Goal: Navigation & Orientation: Find specific page/section

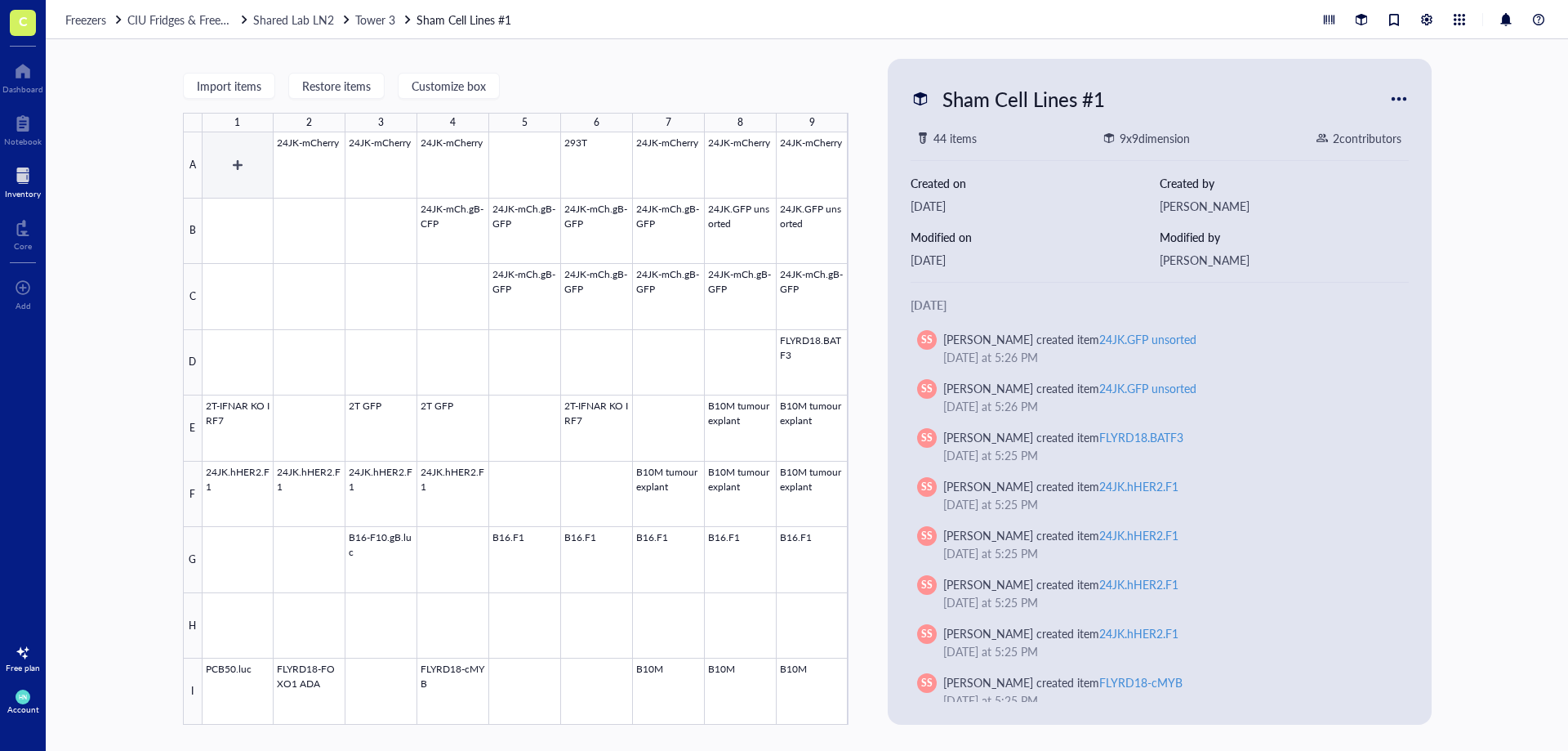
click at [254, 178] on div at bounding box center [525, 428] width 646 height 593
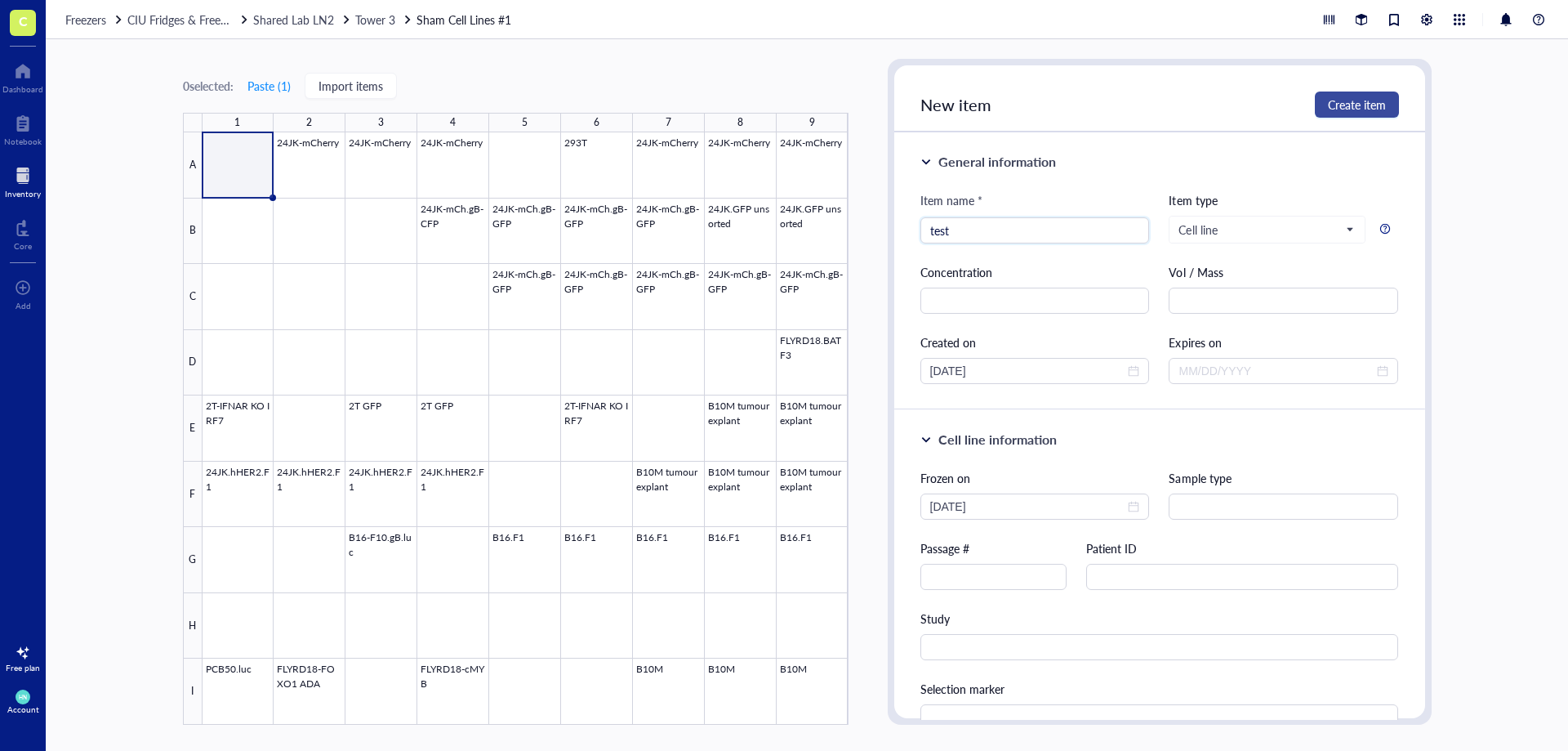
type input "test"
click at [1372, 101] on span "Create item" at bounding box center [1357, 104] width 58 height 13
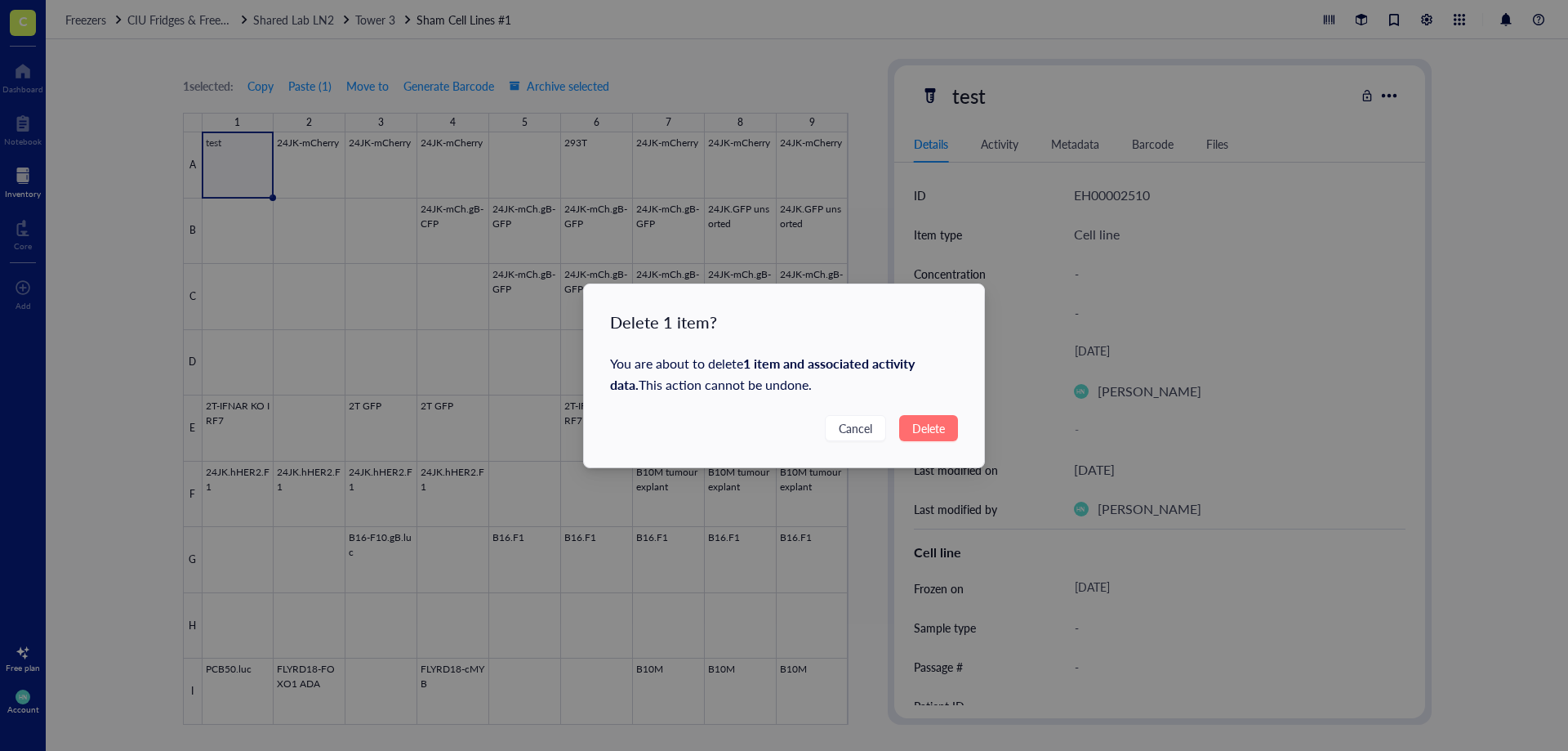
click at [932, 440] on button "Delete" at bounding box center [928, 427] width 59 height 26
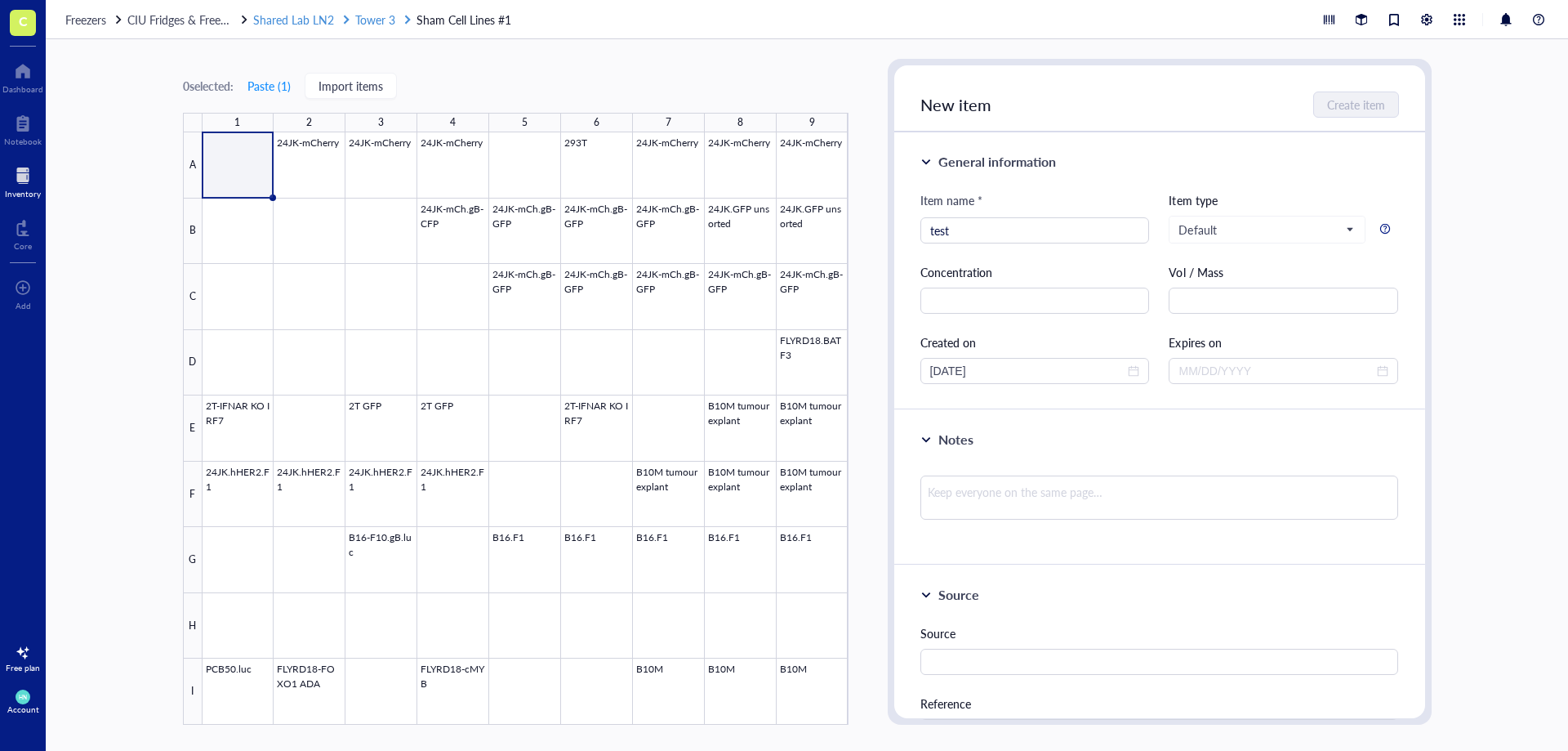
click at [375, 24] on span "Tower 3" at bounding box center [375, 20] width 40 height 16
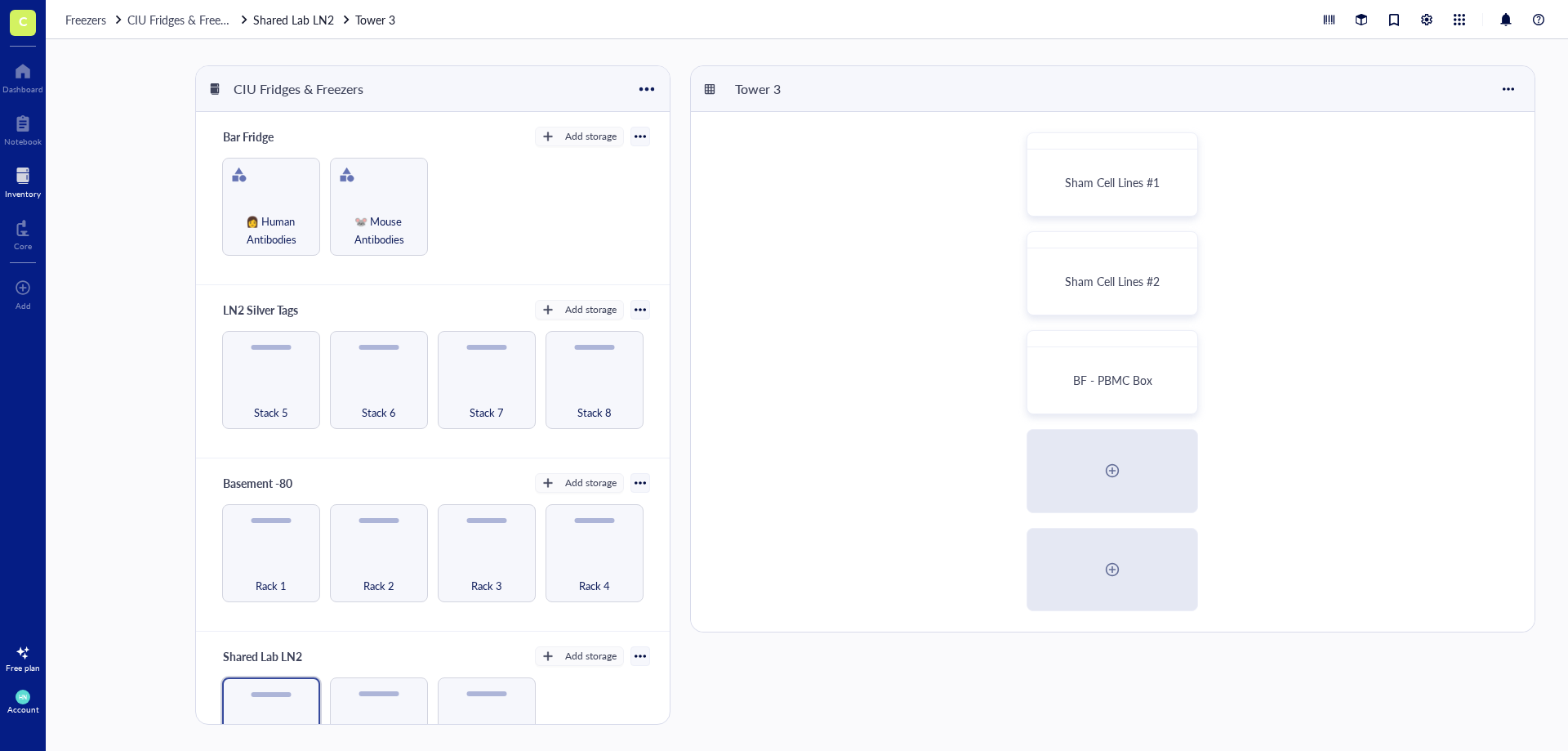
click at [1383, 340] on div "Sham Cell Lines #1 Sham Cell Lines #2 BF - PBMC Box" at bounding box center [1113, 372] width 844 height 520
click at [1046, 194] on div "Sham Cell Lines #1" at bounding box center [1112, 183] width 155 height 52
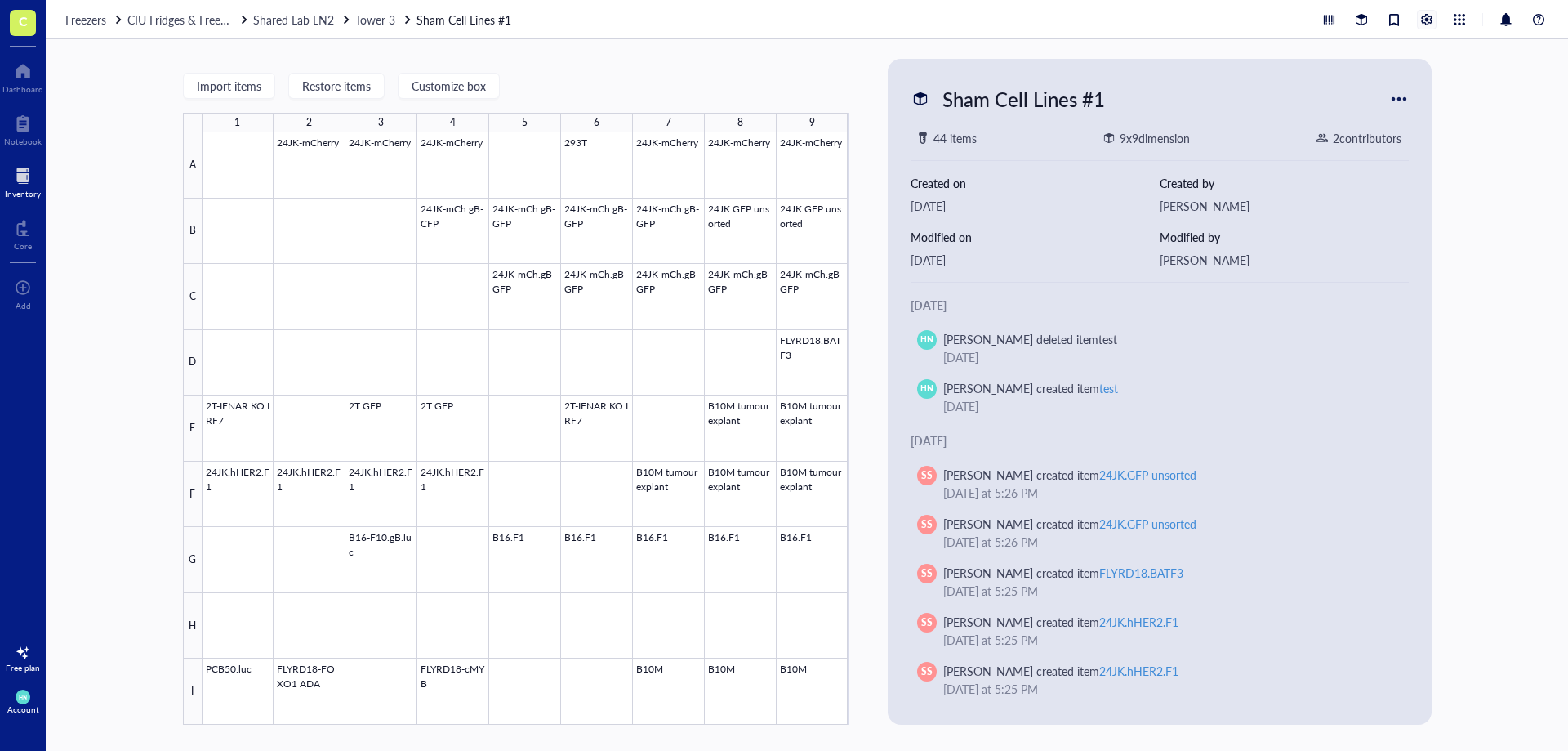
click at [1427, 15] on div at bounding box center [1427, 20] width 18 height 18
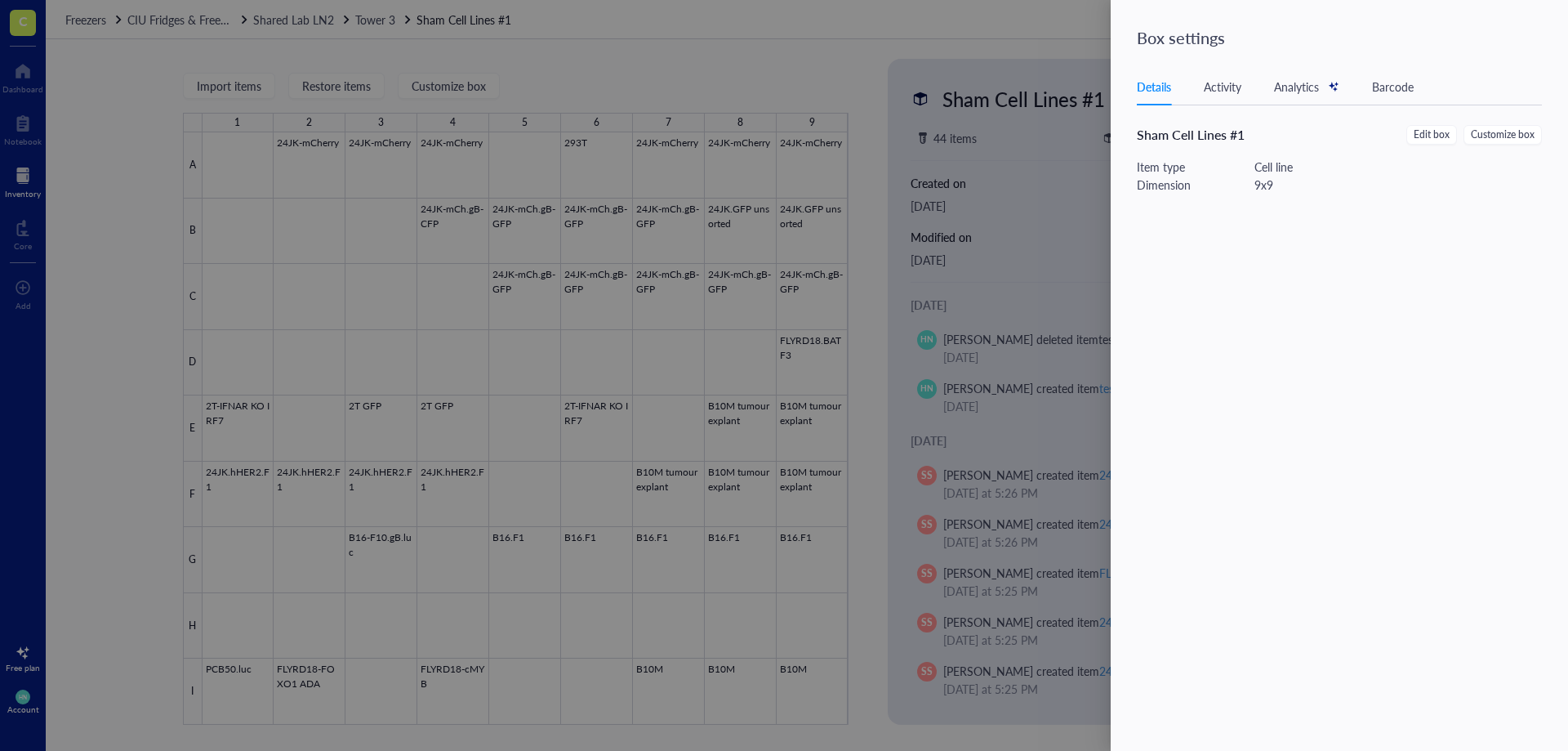
click at [808, 63] on div at bounding box center [784, 375] width 1568 height 751
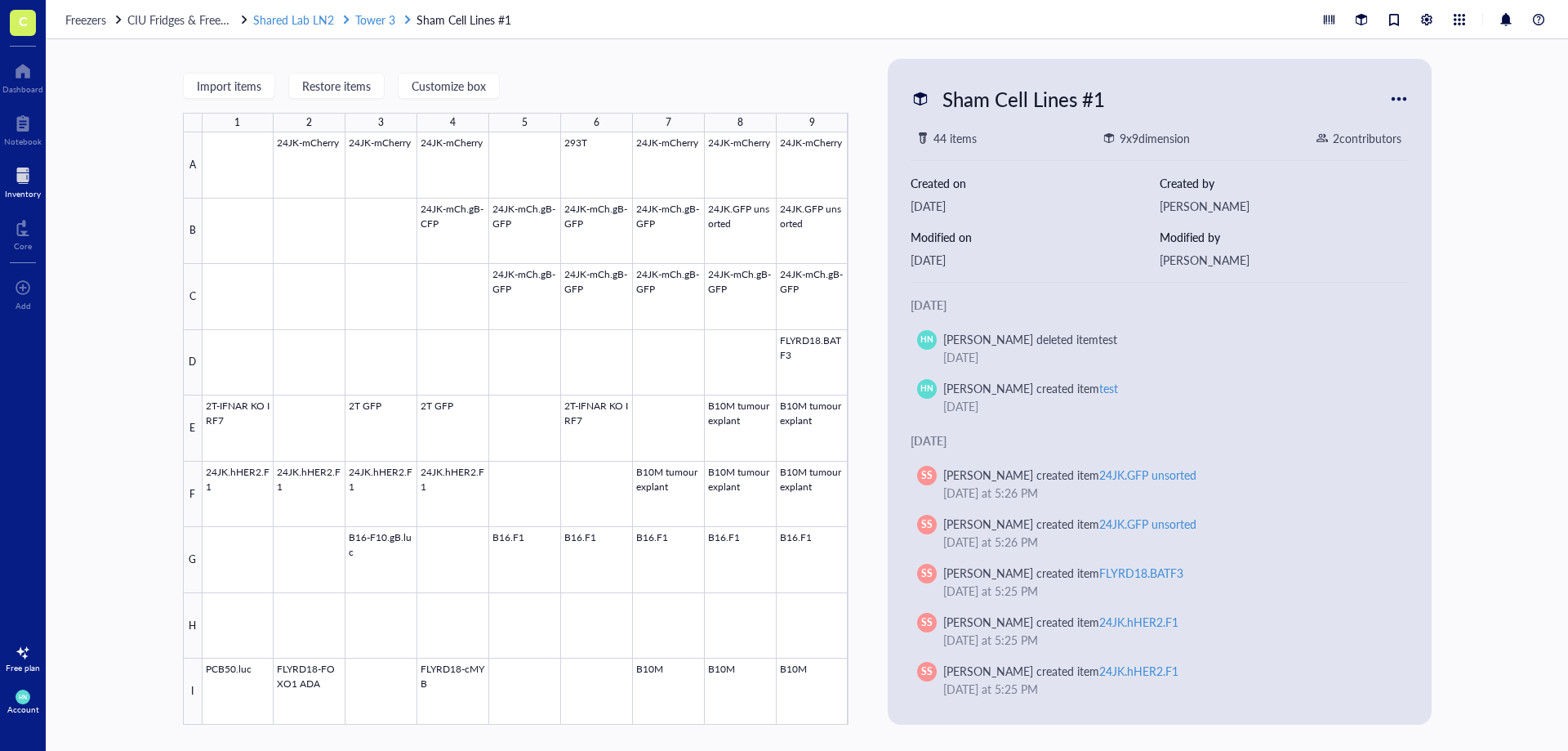
click at [370, 17] on span "Tower 3" at bounding box center [375, 20] width 40 height 16
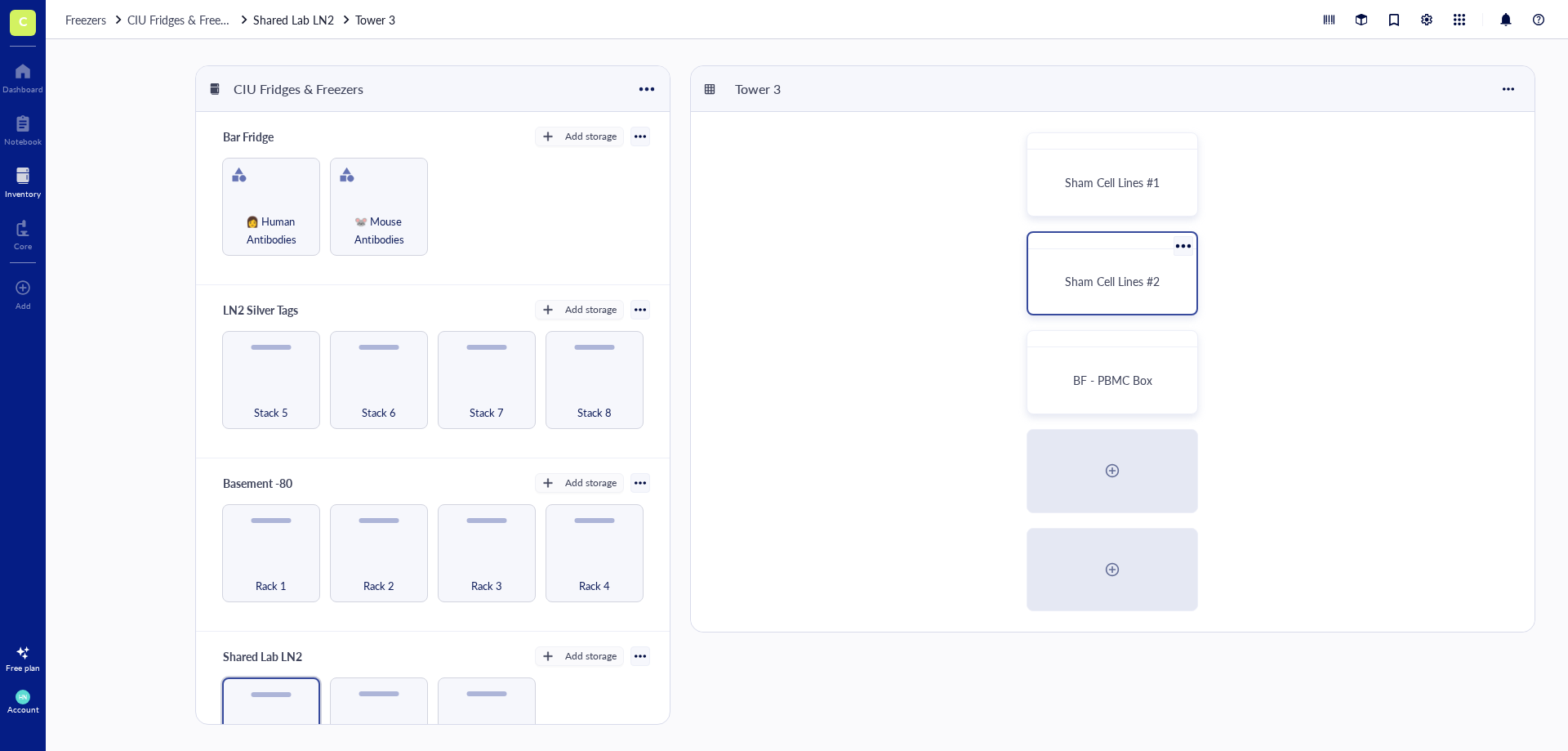
click at [1038, 277] on div "Sham Cell Lines #2" at bounding box center [1112, 282] width 155 height 52
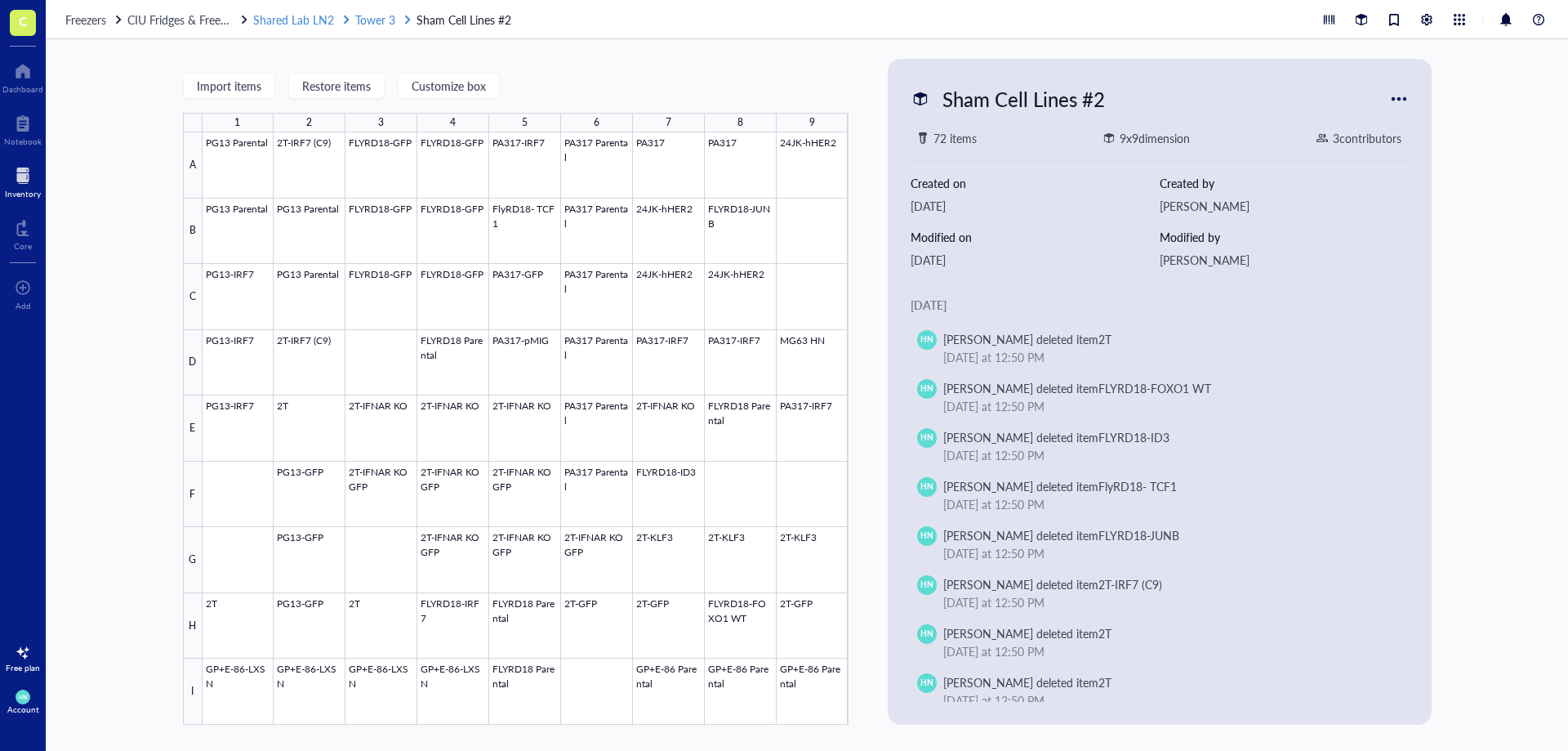
click at [374, 14] on span "Tower 3" at bounding box center [375, 20] width 40 height 16
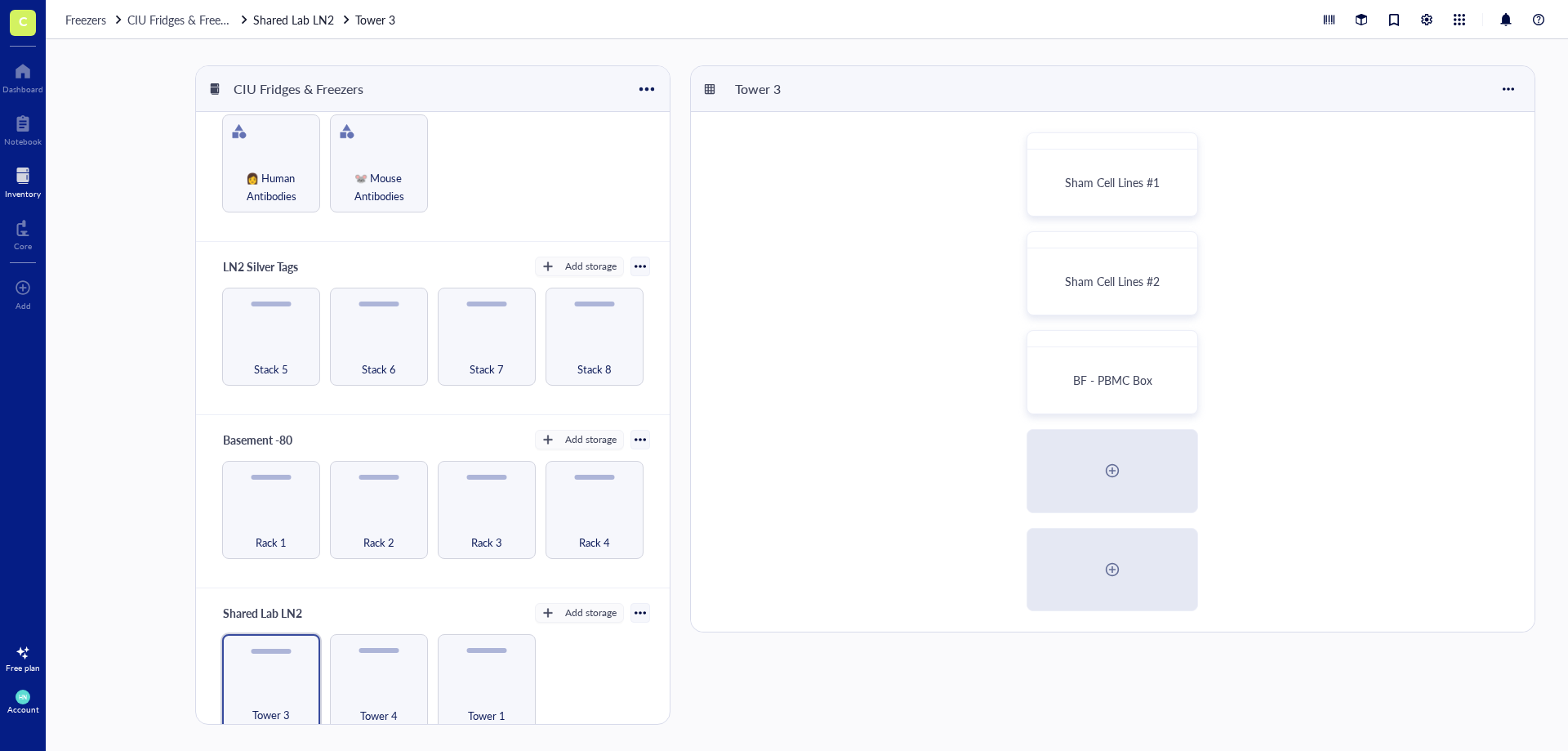
scroll to position [68, 0]
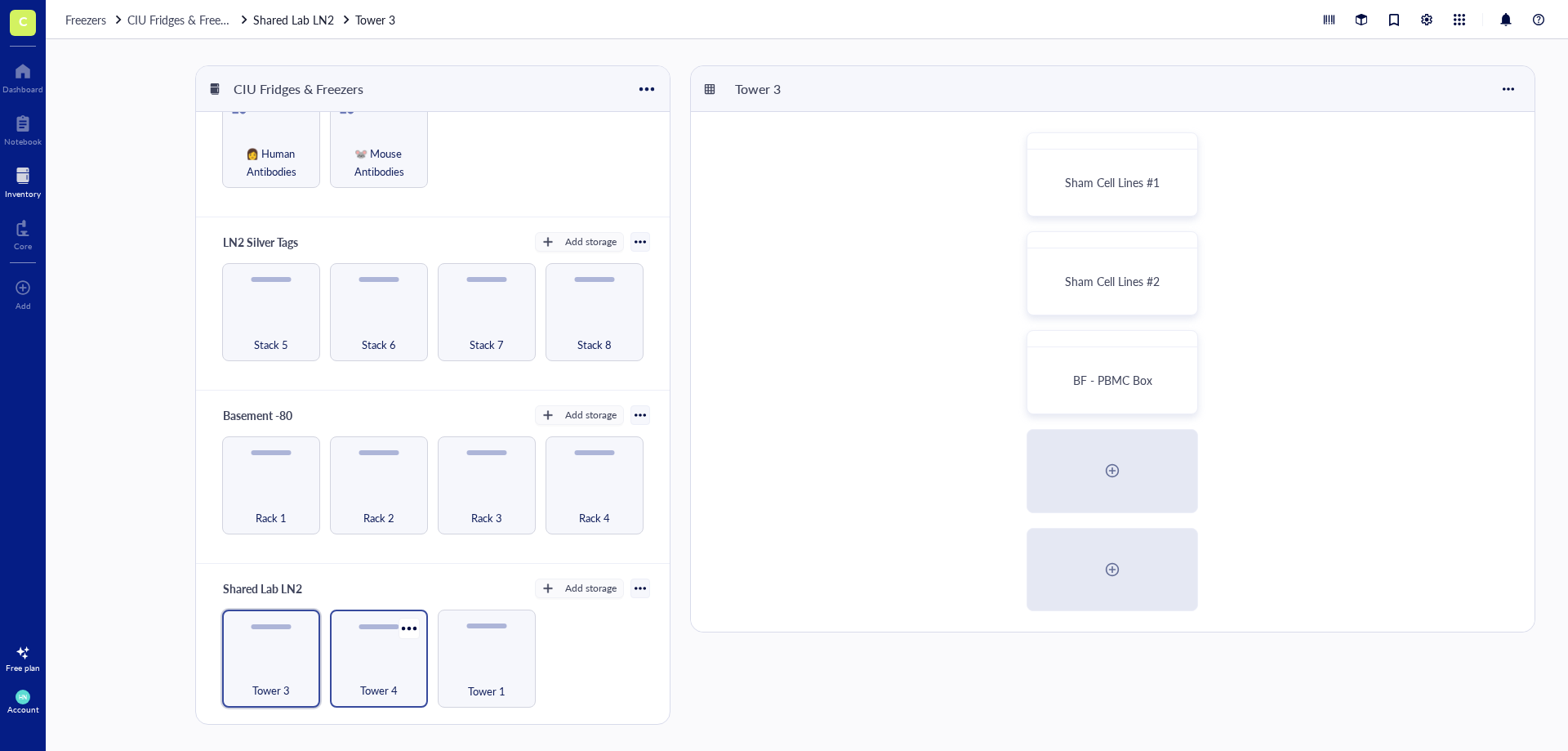
click at [374, 676] on div "Tower 4" at bounding box center [379, 682] width 82 height 36
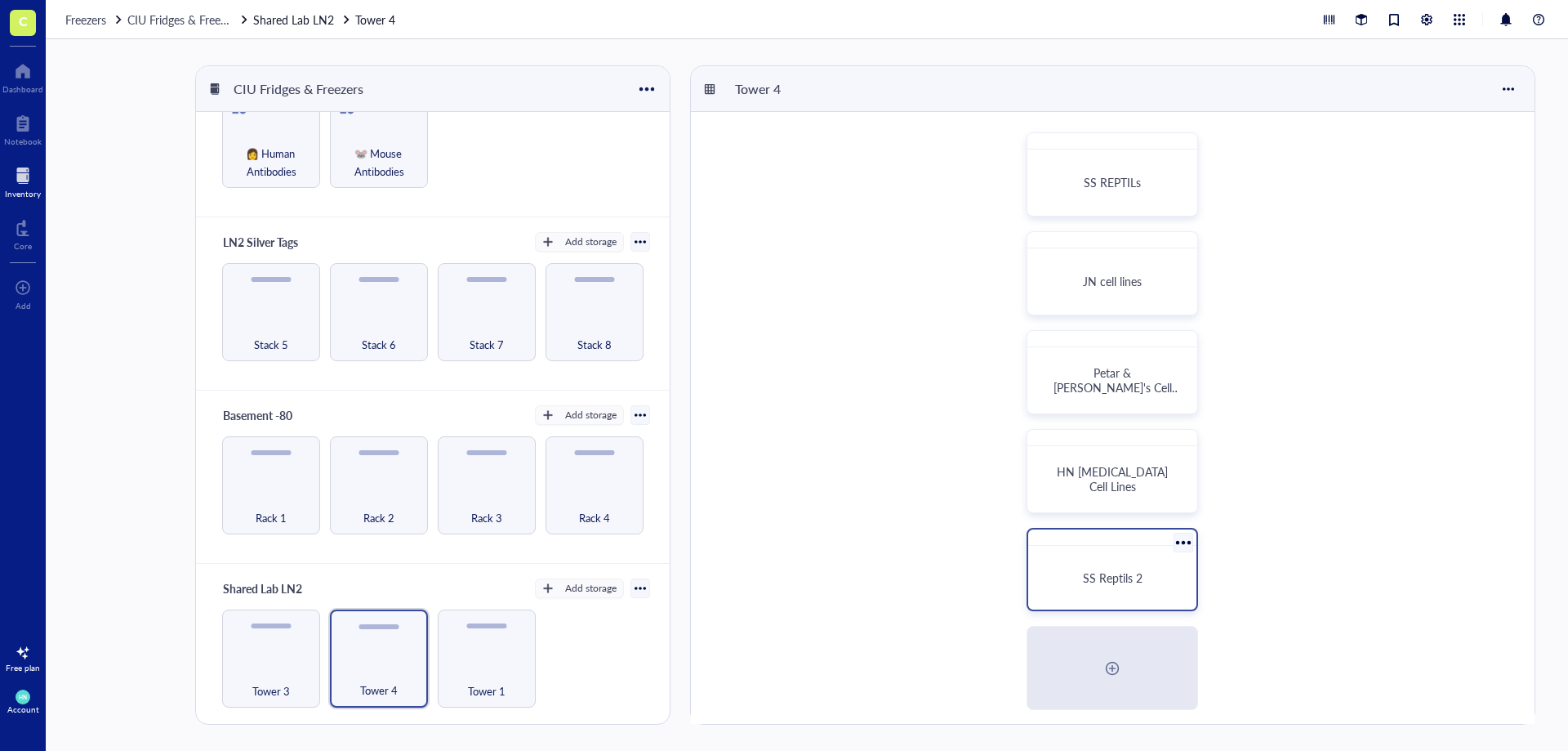
click at [1070, 563] on div "SS Reptils 2" at bounding box center [1112, 579] width 155 height 52
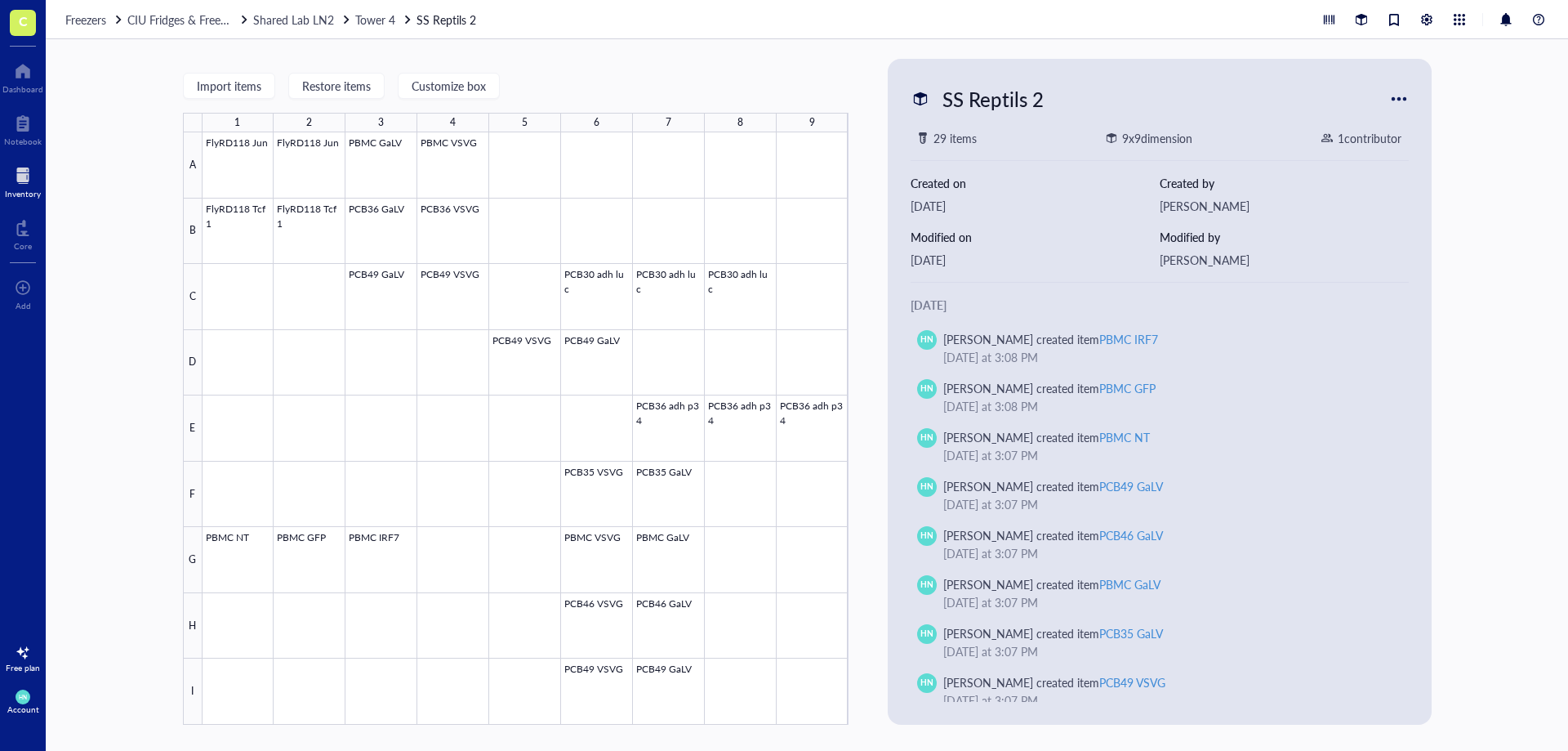
click at [99, 196] on div "Import items Restore items Customize box 1 2 3 4 5 6 7 8 9 A B C D E F G H I Fl…" at bounding box center [807, 395] width 1523 height 712
click at [386, 22] on span "Tower 4" at bounding box center [375, 20] width 40 height 16
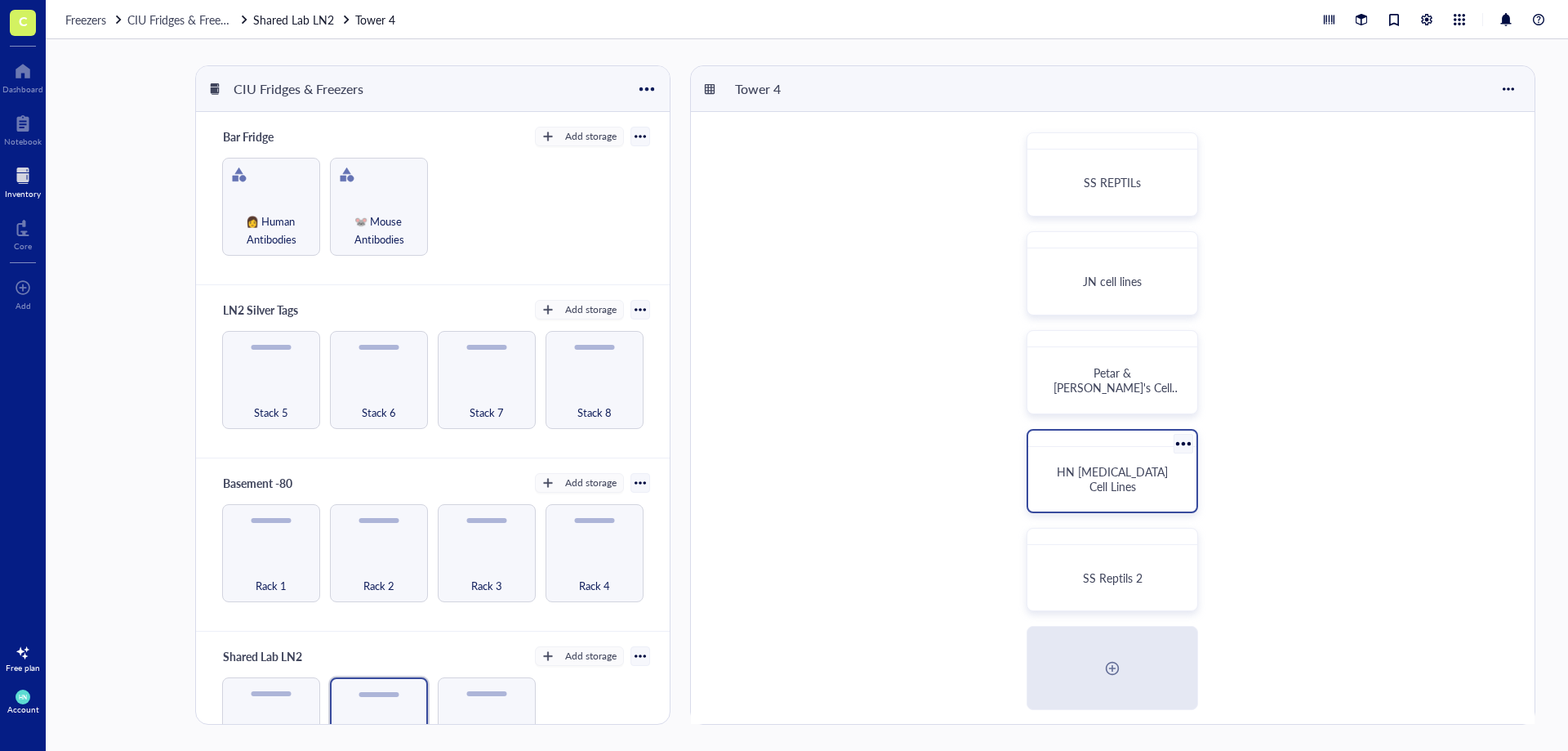
click at [1074, 482] on span "HN [MEDICAL_DATA] Cell Lines" at bounding box center [1114, 478] width 115 height 31
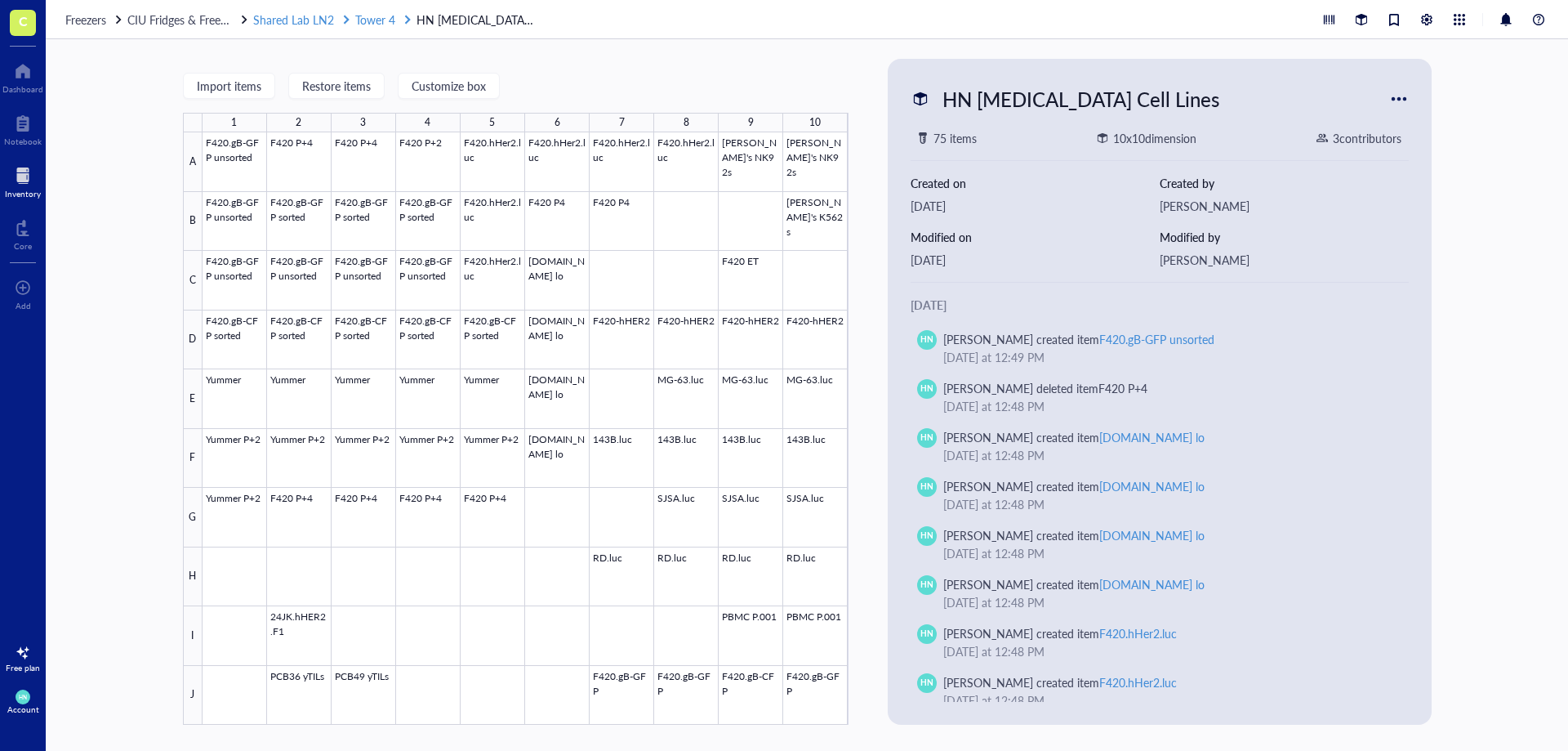
click at [372, 20] on span "Tower 4" at bounding box center [375, 20] width 40 height 16
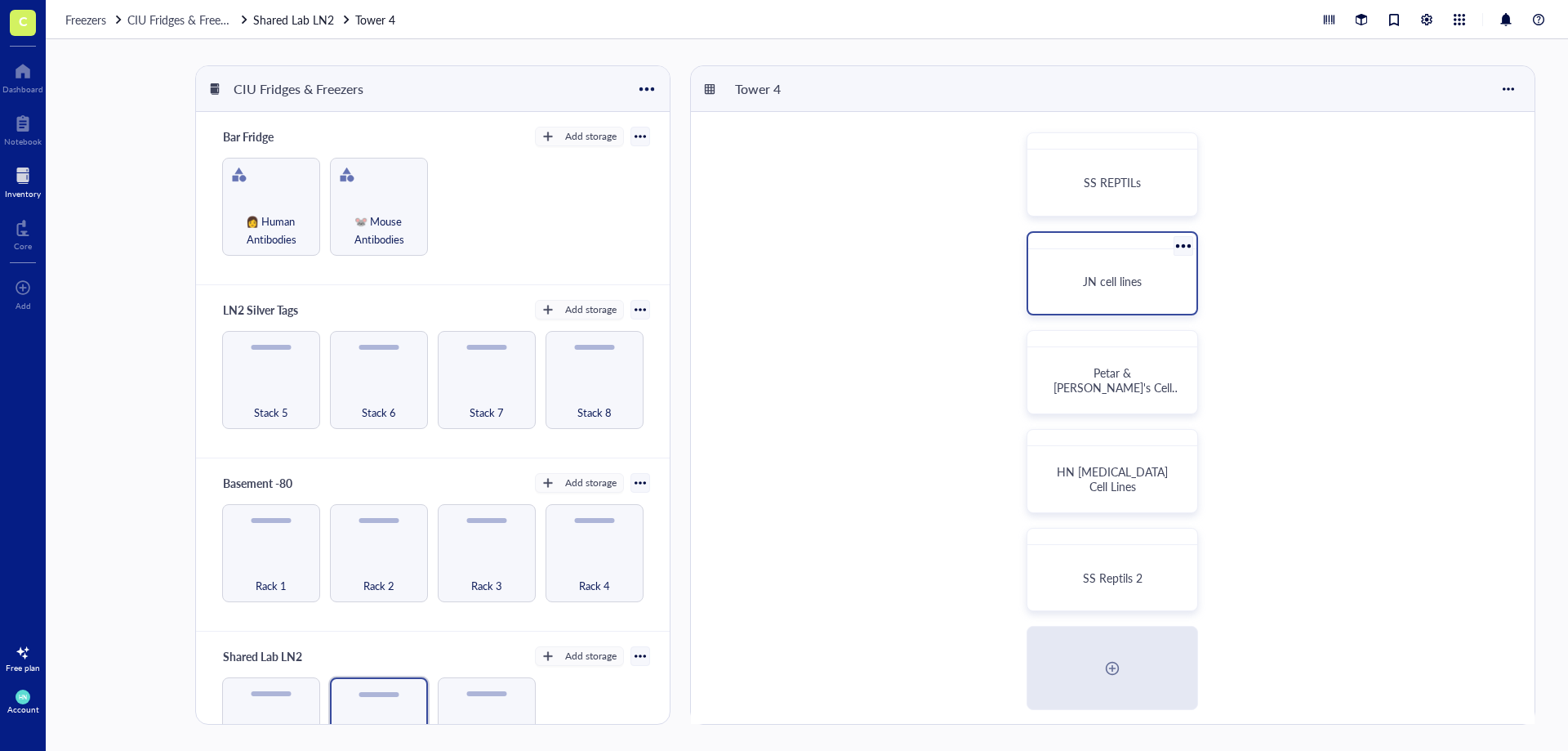
click at [1094, 267] on div "JN cell lines" at bounding box center [1112, 282] width 155 height 52
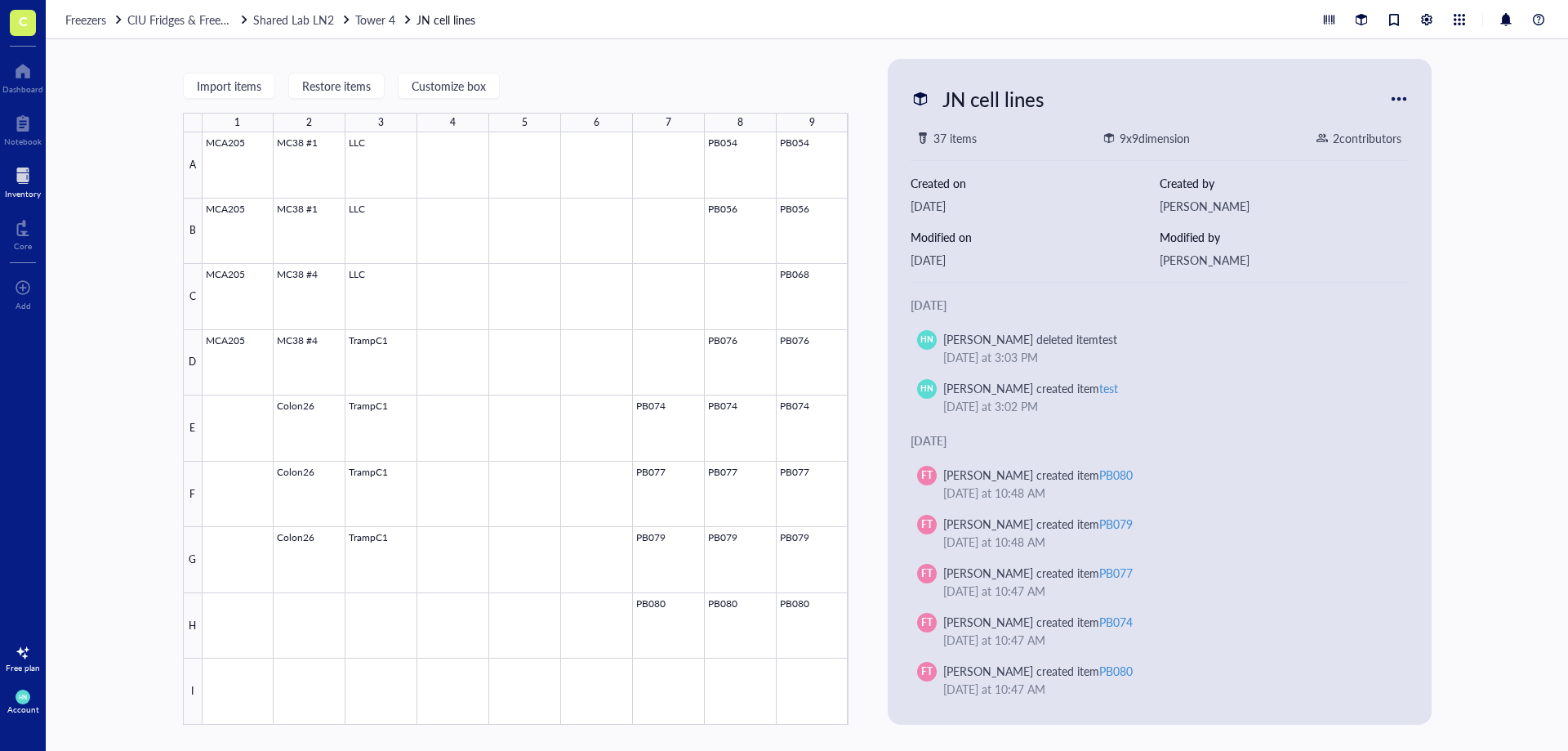
click at [318, 31] on div "Freezers CIU Fridges & Freezers Shared Lab LN2 Tower 4 JN cell lines" at bounding box center [807, 20] width 1523 height 39
click at [313, 20] on span "Shared Lab LN2" at bounding box center [293, 20] width 81 height 16
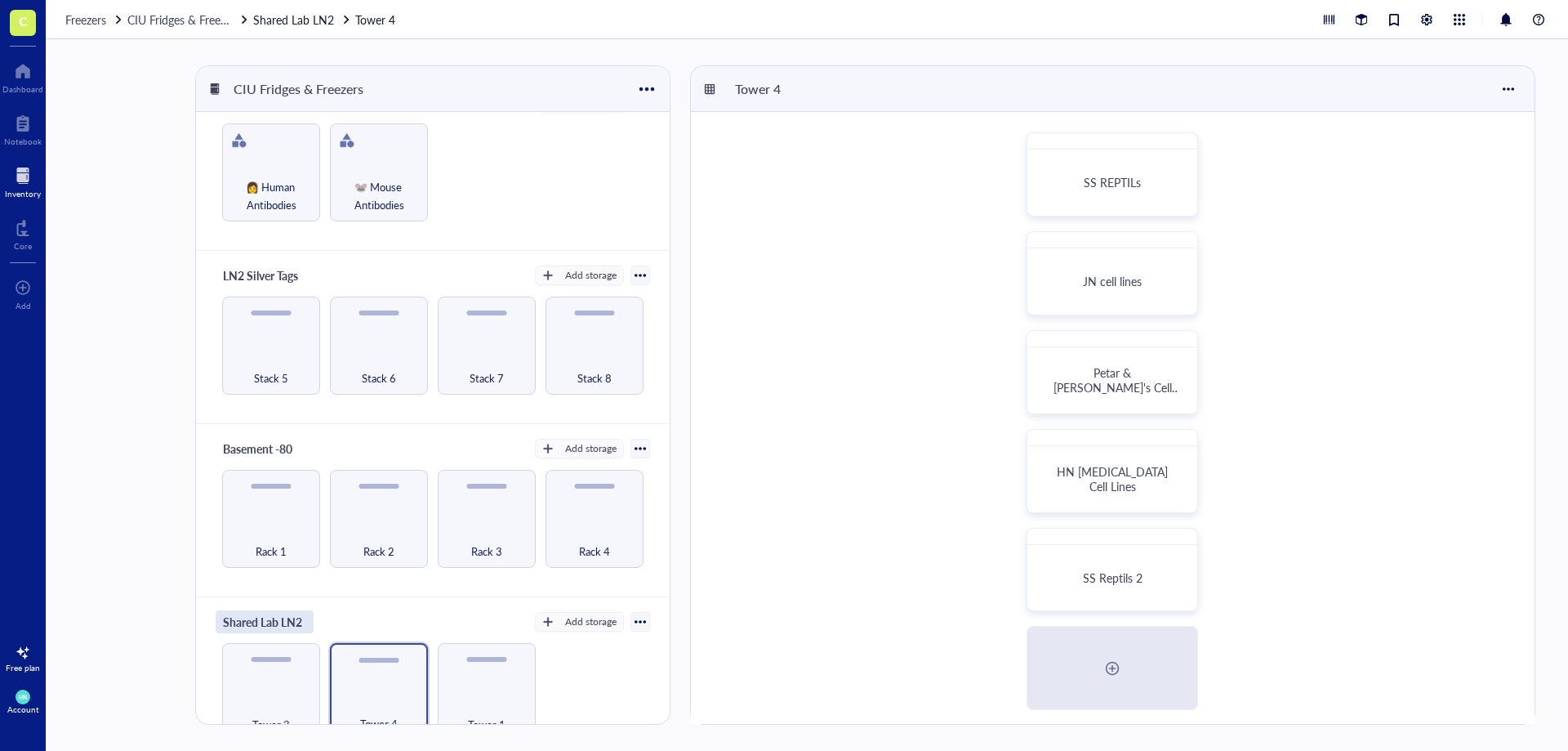
scroll to position [68, 0]
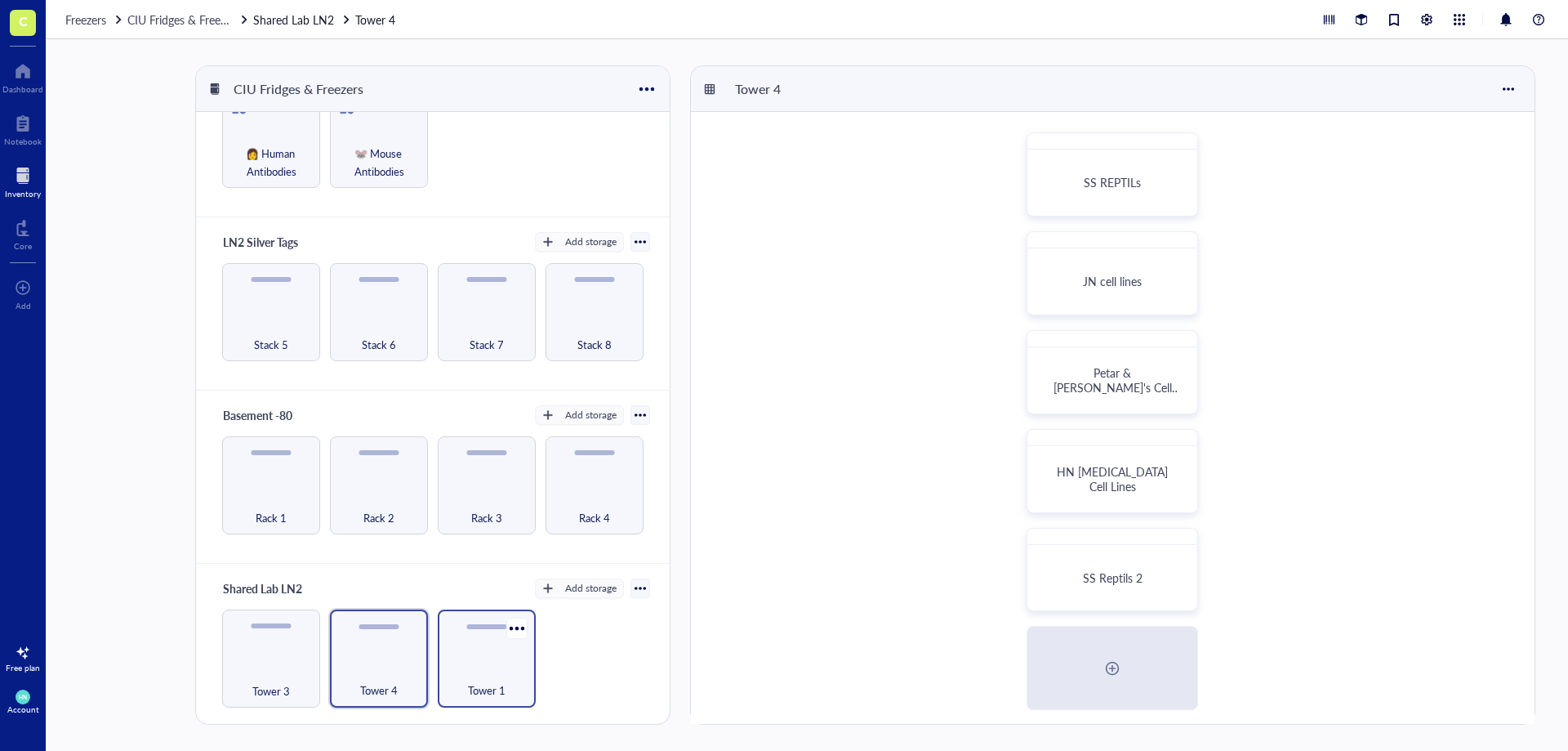
click at [472, 659] on div "Tower 1" at bounding box center [487, 659] width 98 height 98
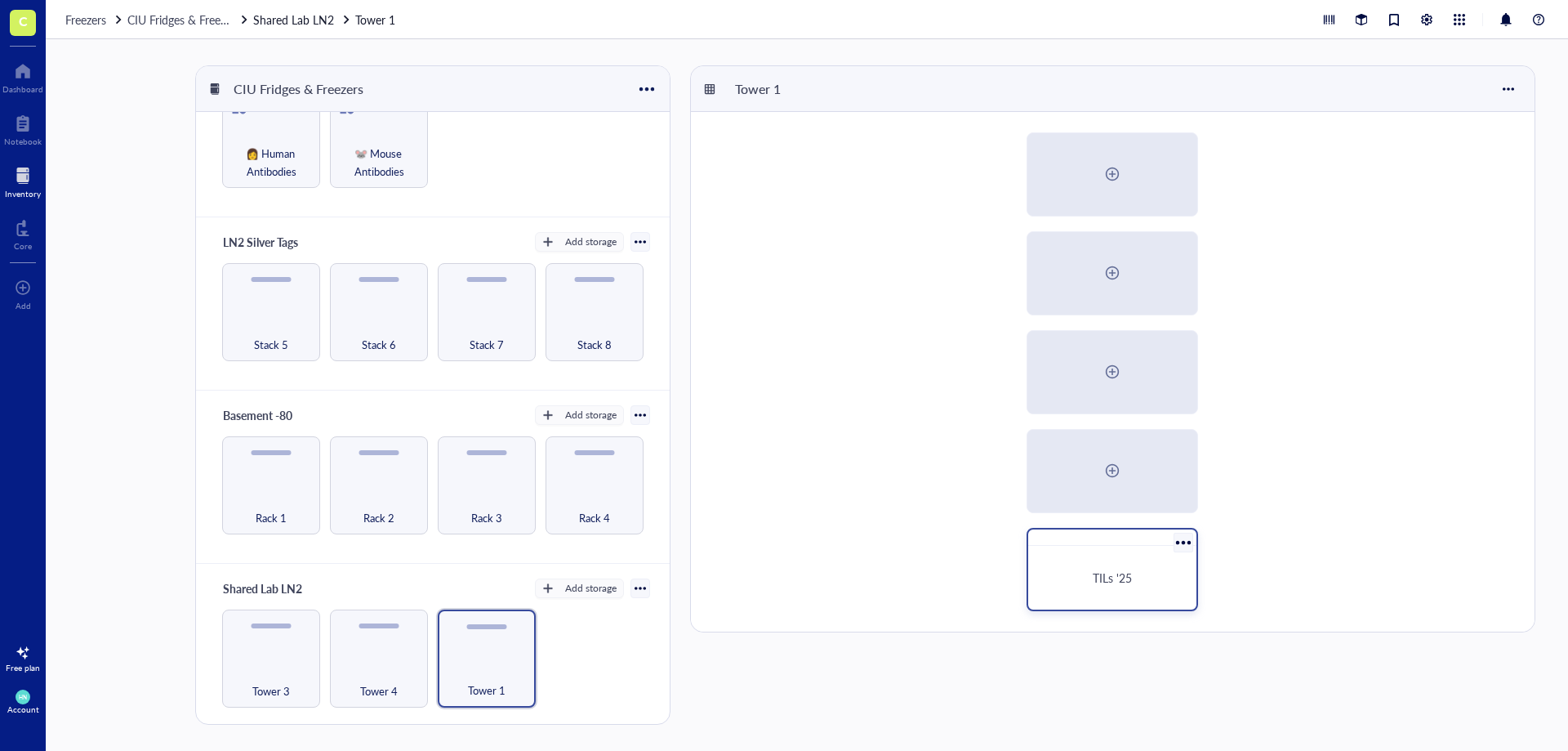
click at [1069, 595] on div "TILs '25" at bounding box center [1112, 579] width 155 height 52
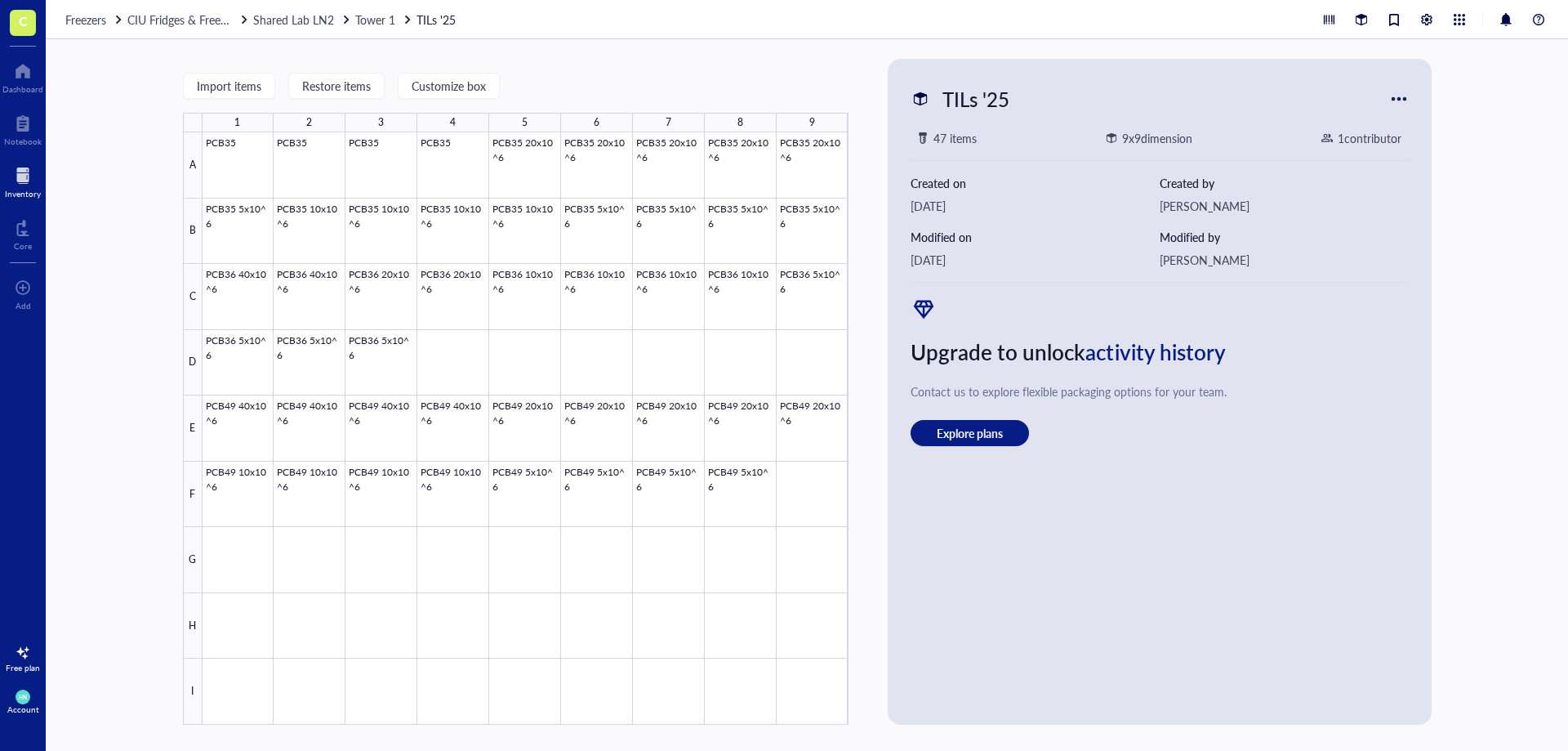
click at [139, 97] on div "Import items Restore items Customize box 1 2 3 4 5 6 7 8 9 A B C D E F G H I PC…" at bounding box center [807, 395] width 1523 height 712
click at [319, 23] on span "Shared Lab LN2" at bounding box center [293, 20] width 81 height 16
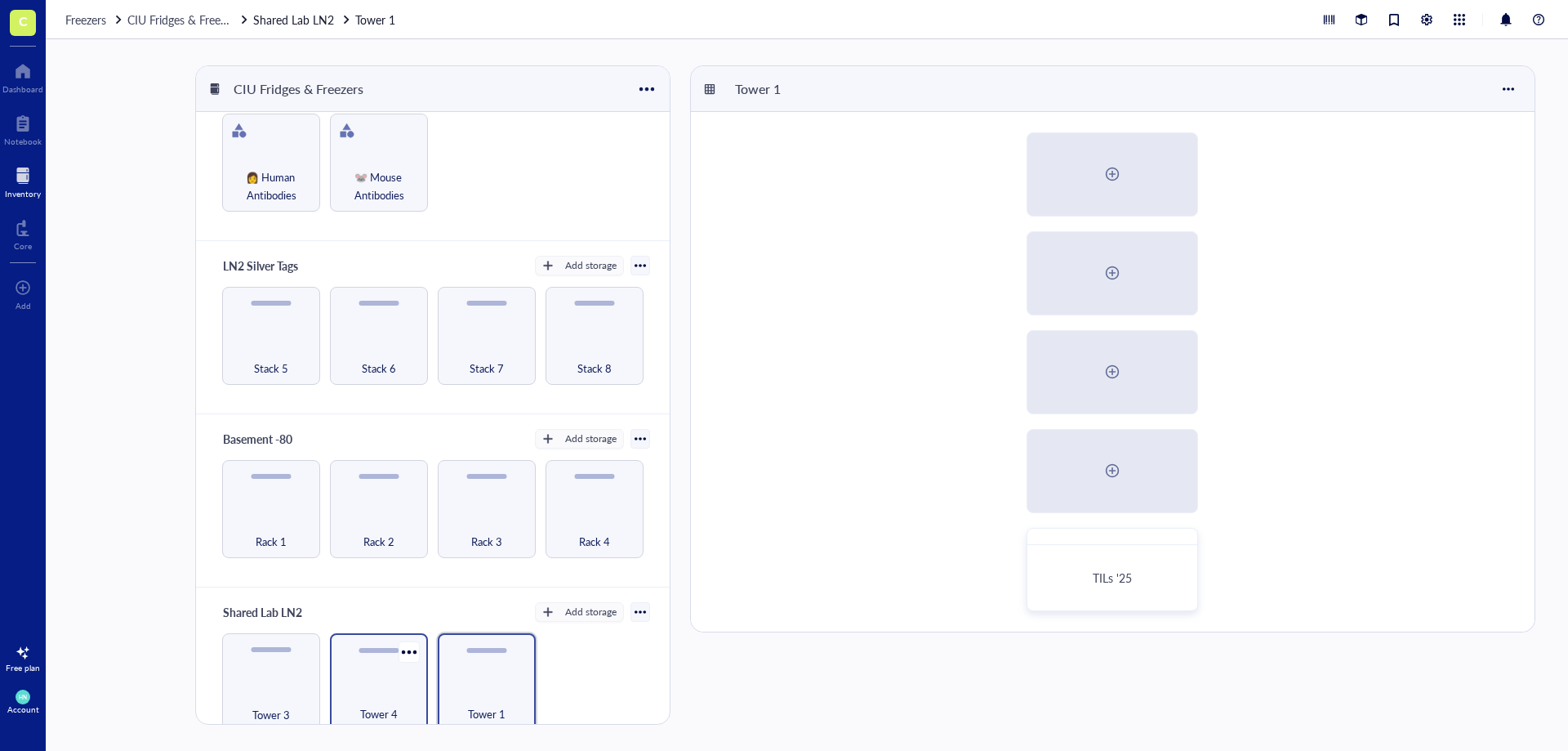
scroll to position [68, 0]
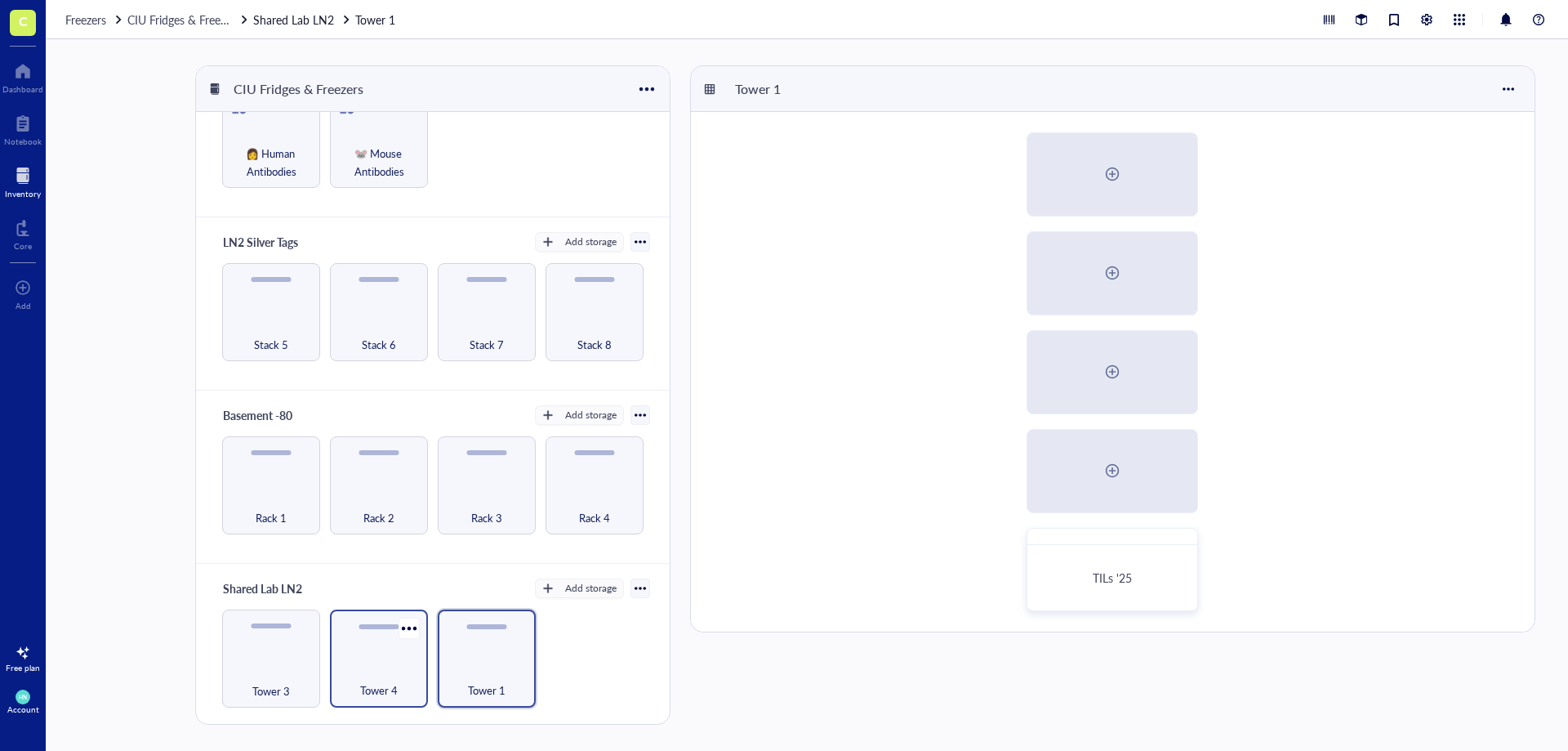
click at [378, 667] on div "Tower 4" at bounding box center [379, 682] width 82 height 36
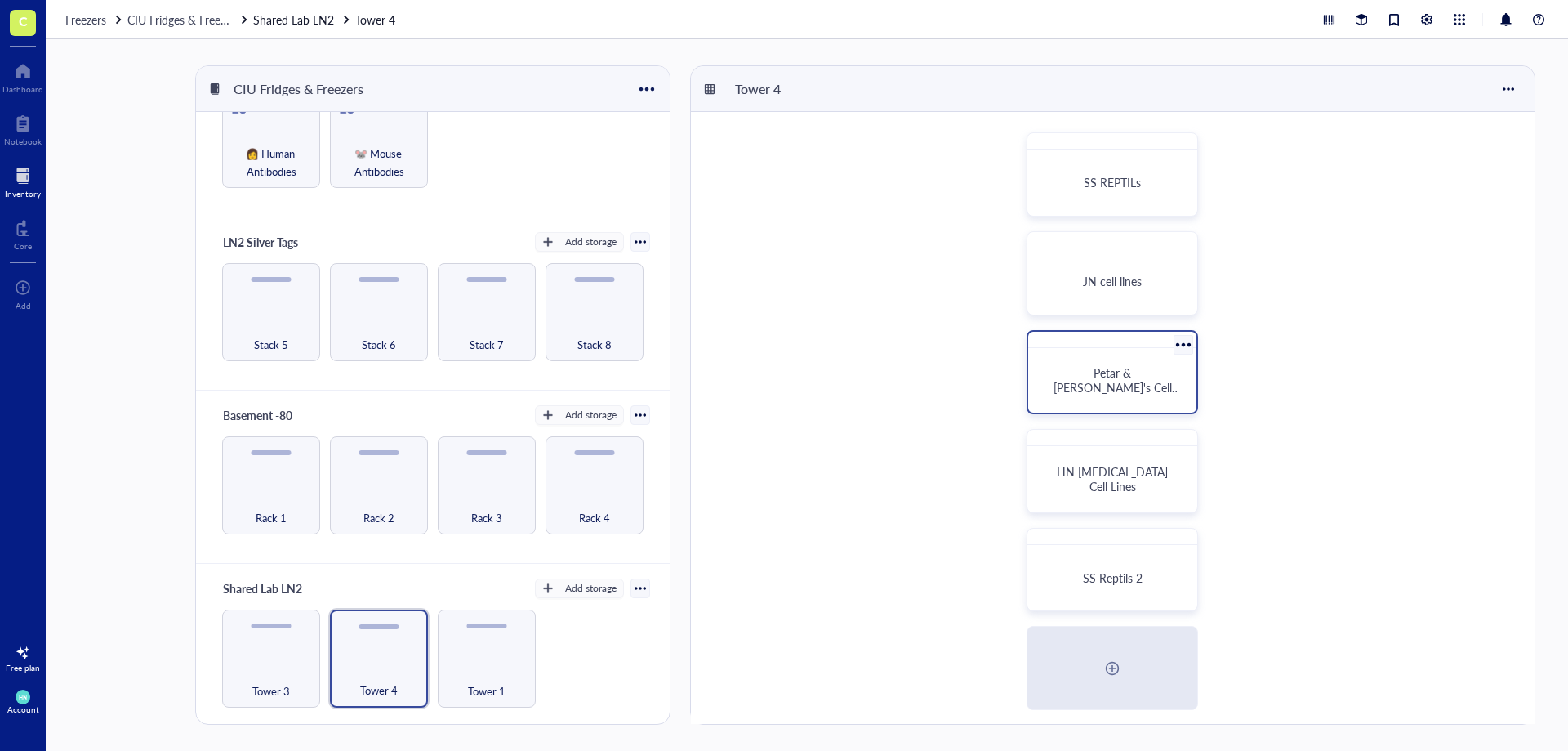
click at [1117, 373] on span "Petar & [PERSON_NAME]'s Cell Lines" at bounding box center [1117, 387] width 127 height 45
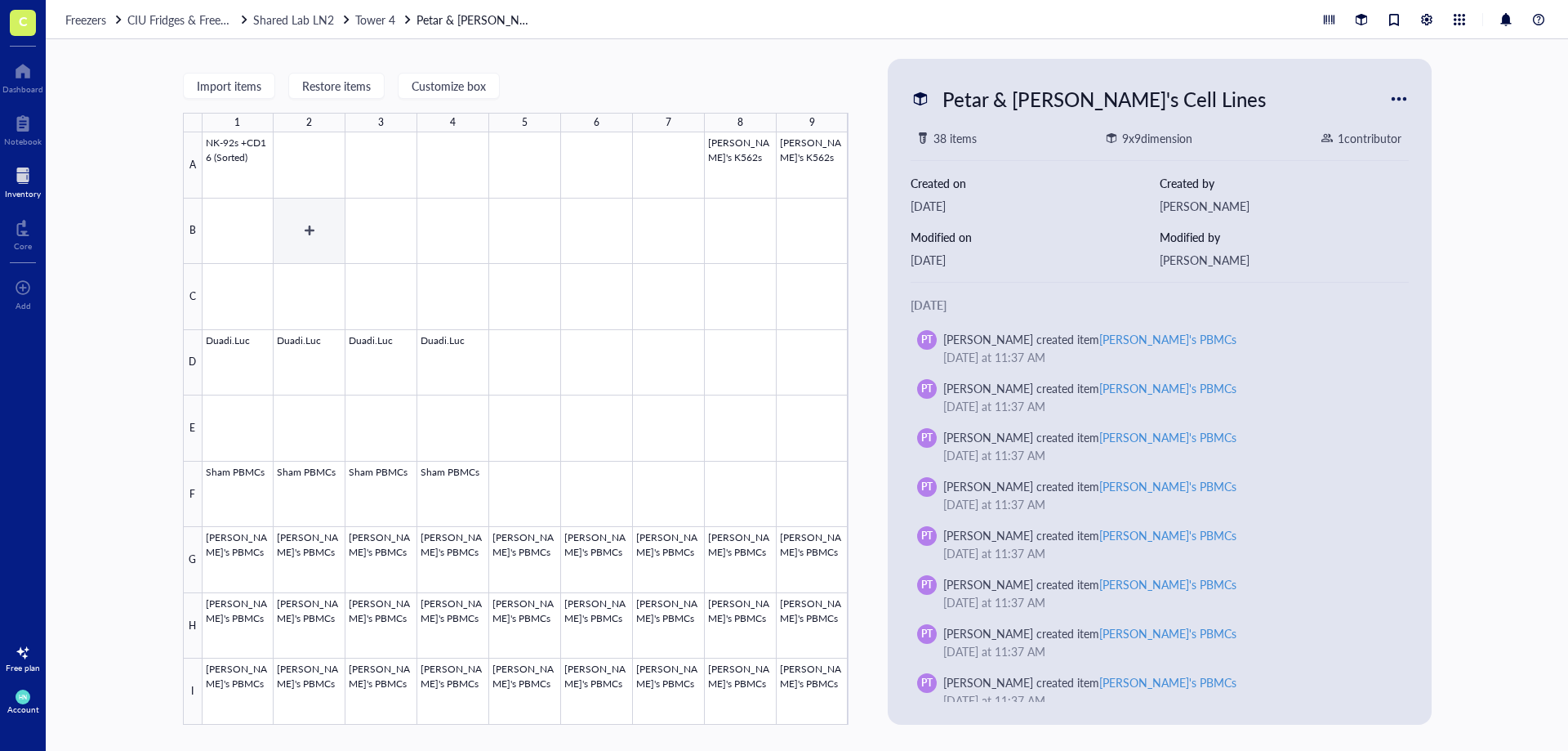
drag, startPoint x: 319, startPoint y: 227, endPoint x: 277, endPoint y: 216, distance: 43.4
click at [319, 227] on div at bounding box center [525, 428] width 646 height 593
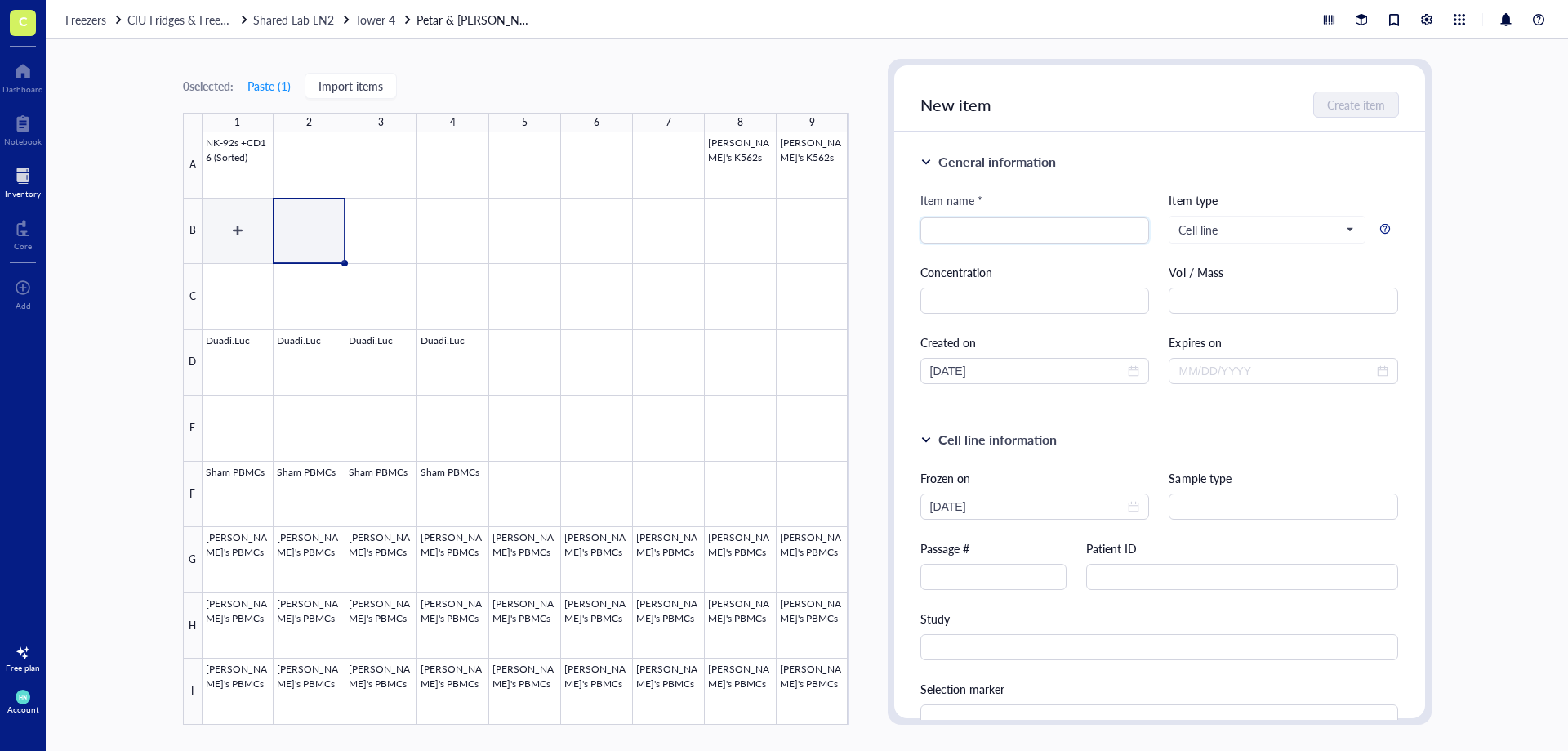
click at [227, 227] on div at bounding box center [525, 428] width 646 height 593
click at [139, 200] on div "0 selected: Paste ( 1 ) Import items 1 2 3 4 5 6 7 8 9 A B C D E F G H I NK-92s…" at bounding box center [807, 395] width 1523 height 712
click at [371, 23] on span "Tower 4" at bounding box center [375, 20] width 40 height 16
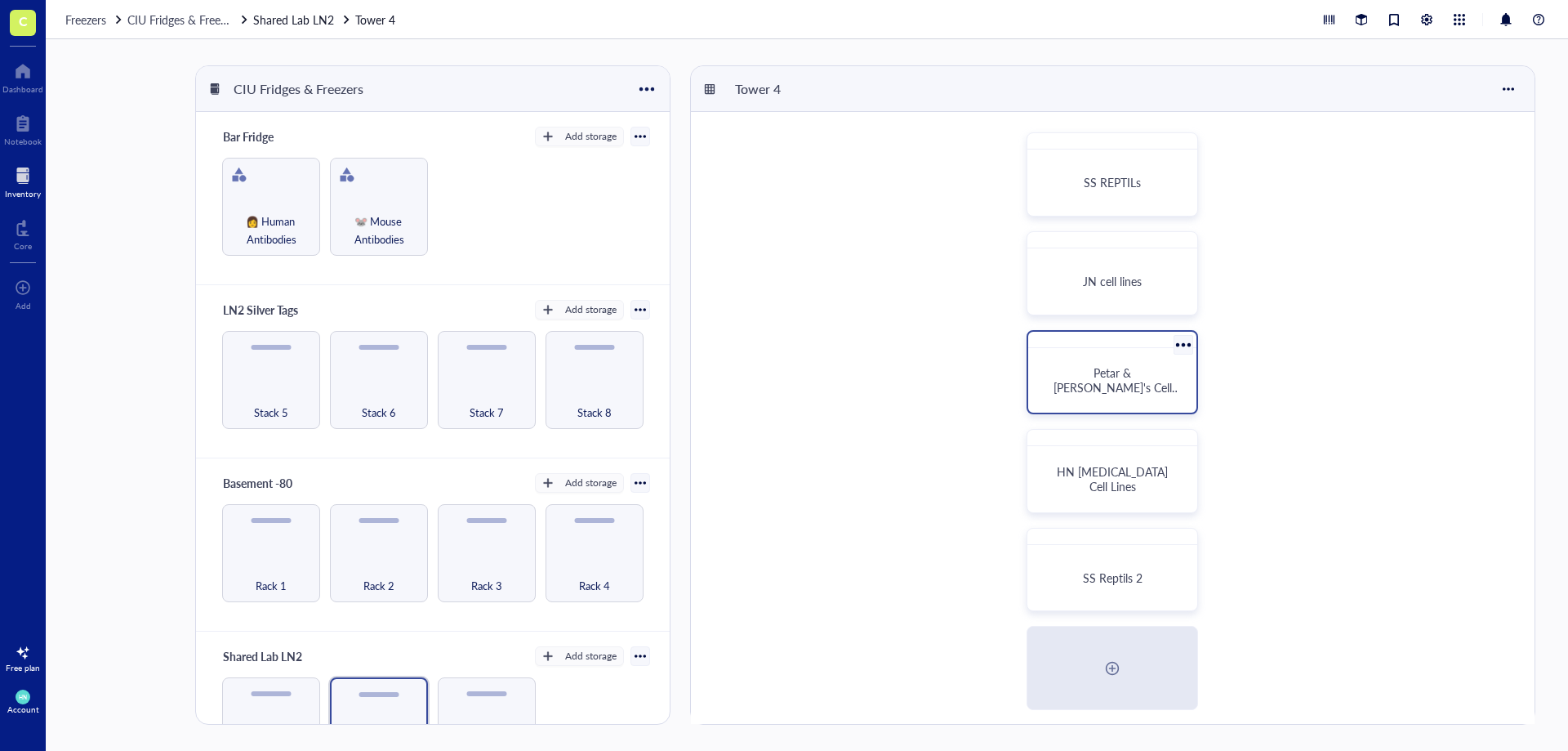
click at [1137, 364] on div "Petar & [PERSON_NAME]'s Cell Lines" at bounding box center [1112, 380] width 155 height 52
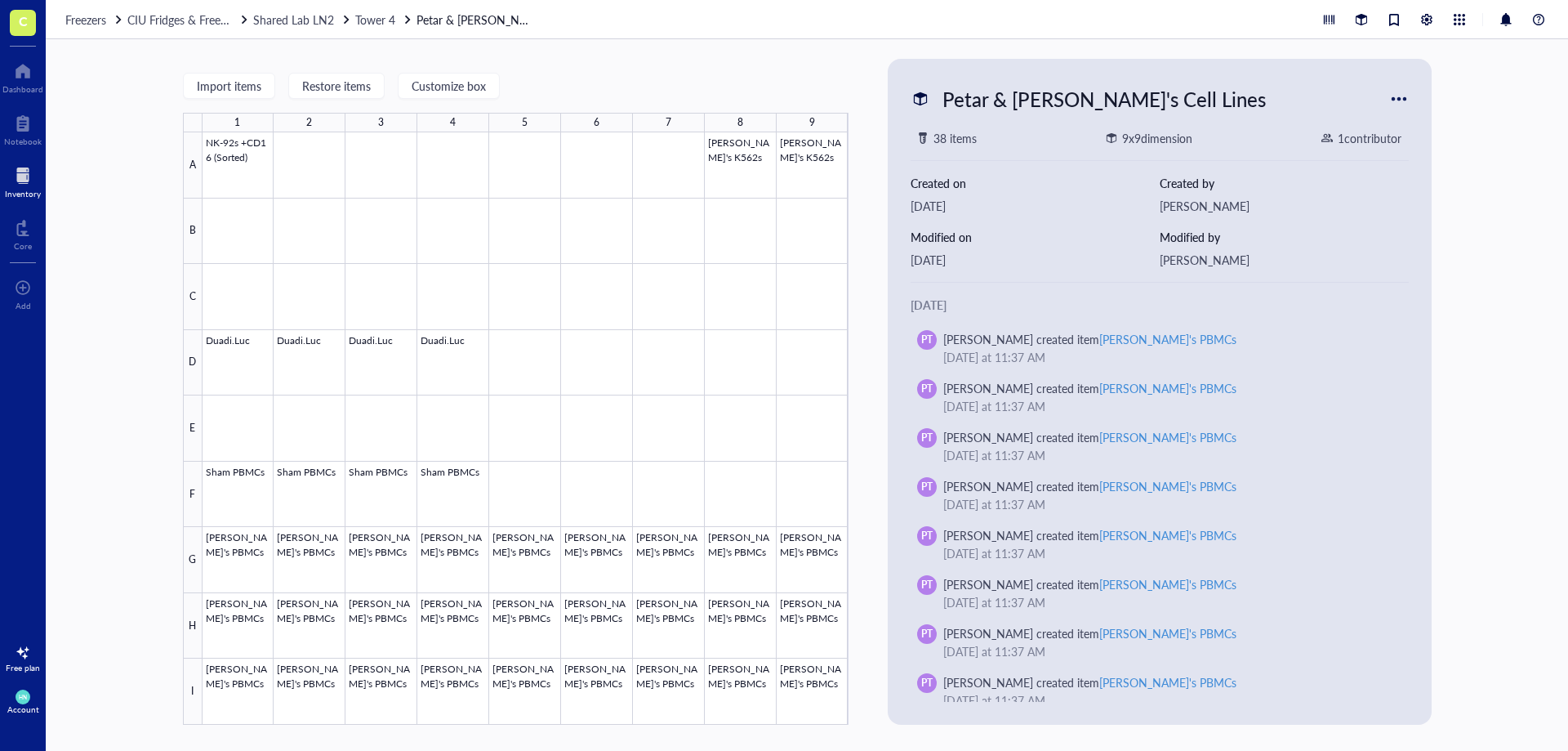
click at [115, 124] on div "Import items Restore items Customize box 1 2 3 4 5 6 7 8 9 A B C D E F G H I NK…" at bounding box center [807, 395] width 1523 height 712
click at [374, 32] on div "Freezers CIU Fridges & Freezers Shared Lab LN2 Tower 4 Petar & [PERSON_NAME]'s …" at bounding box center [807, 20] width 1523 height 39
click at [372, 15] on span "Tower 4" at bounding box center [375, 20] width 40 height 16
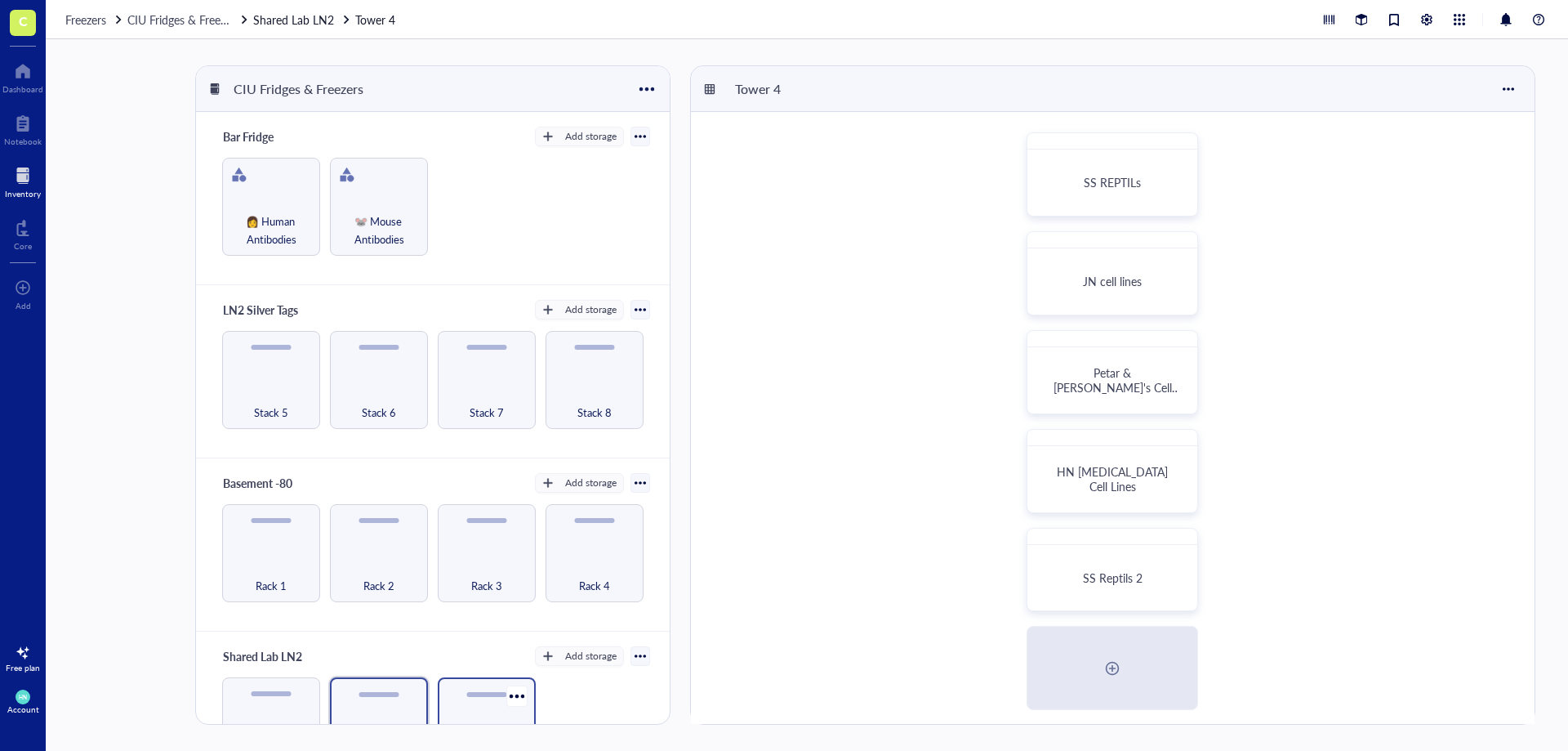
click at [470, 713] on div "Tower 1" at bounding box center [487, 726] width 98 height 98
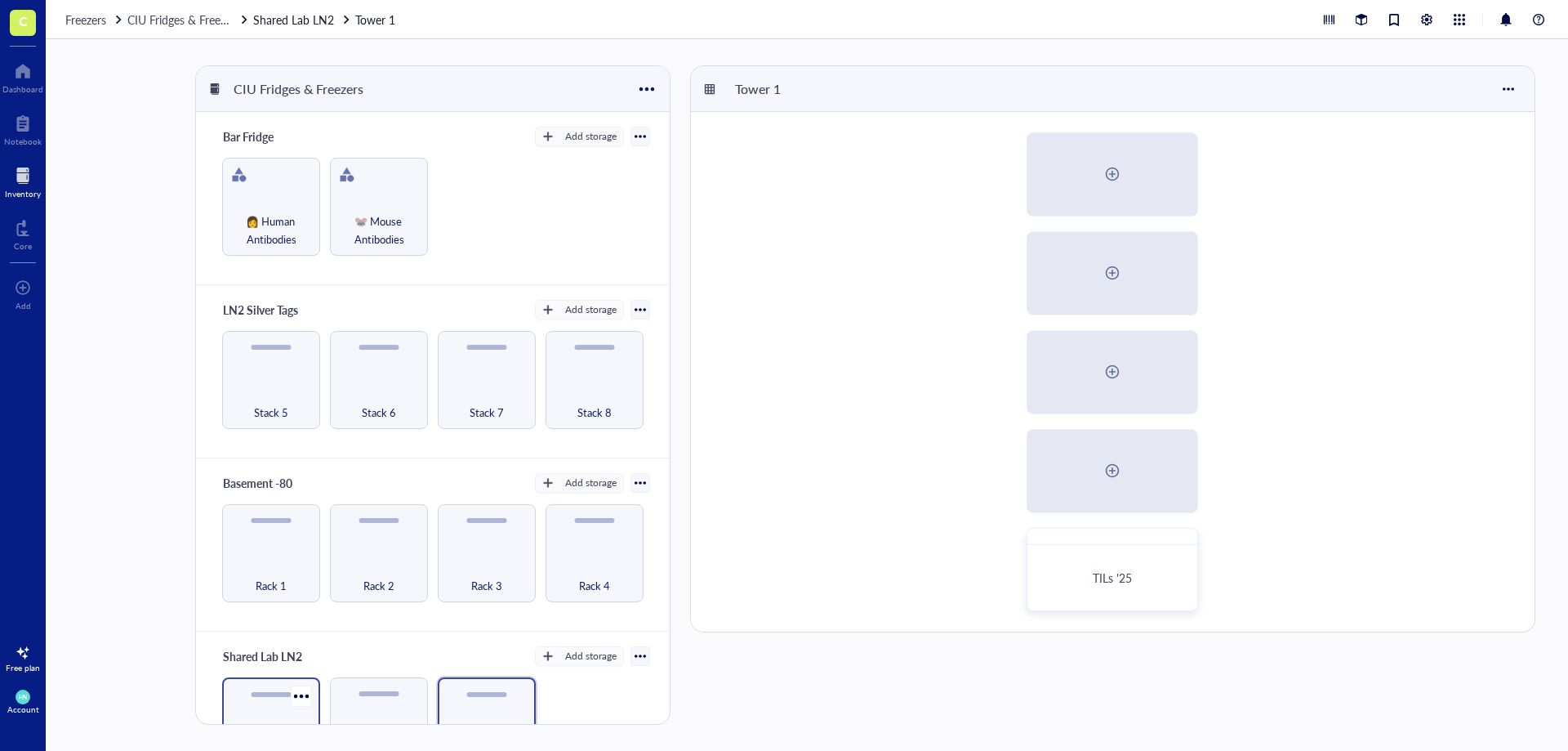
click at [283, 700] on div "Tower 3" at bounding box center [271, 726] width 98 height 98
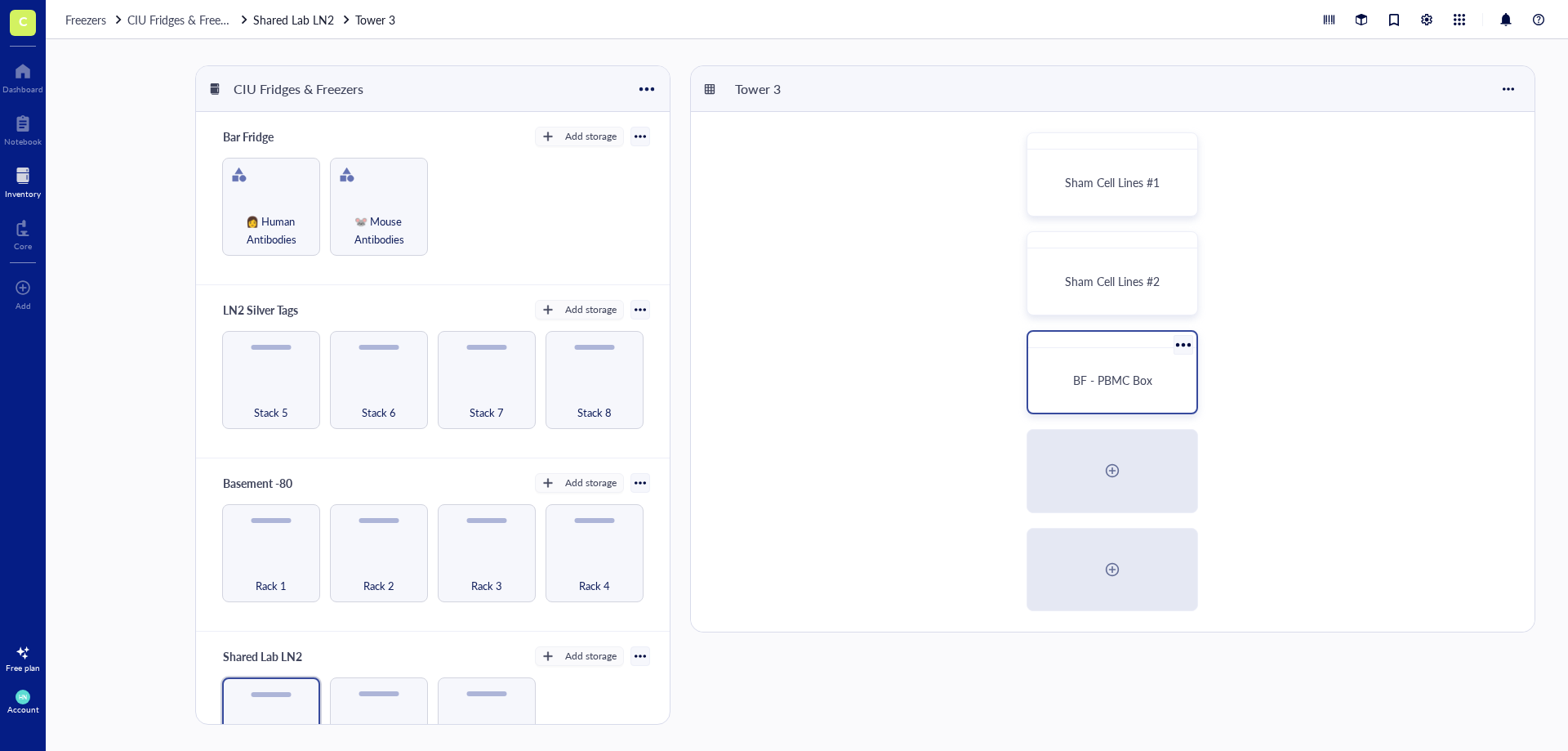
click at [1120, 371] on div "BF - PBMC Box" at bounding box center [1112, 380] width 155 height 52
